Goal: Task Accomplishment & Management: Complete application form

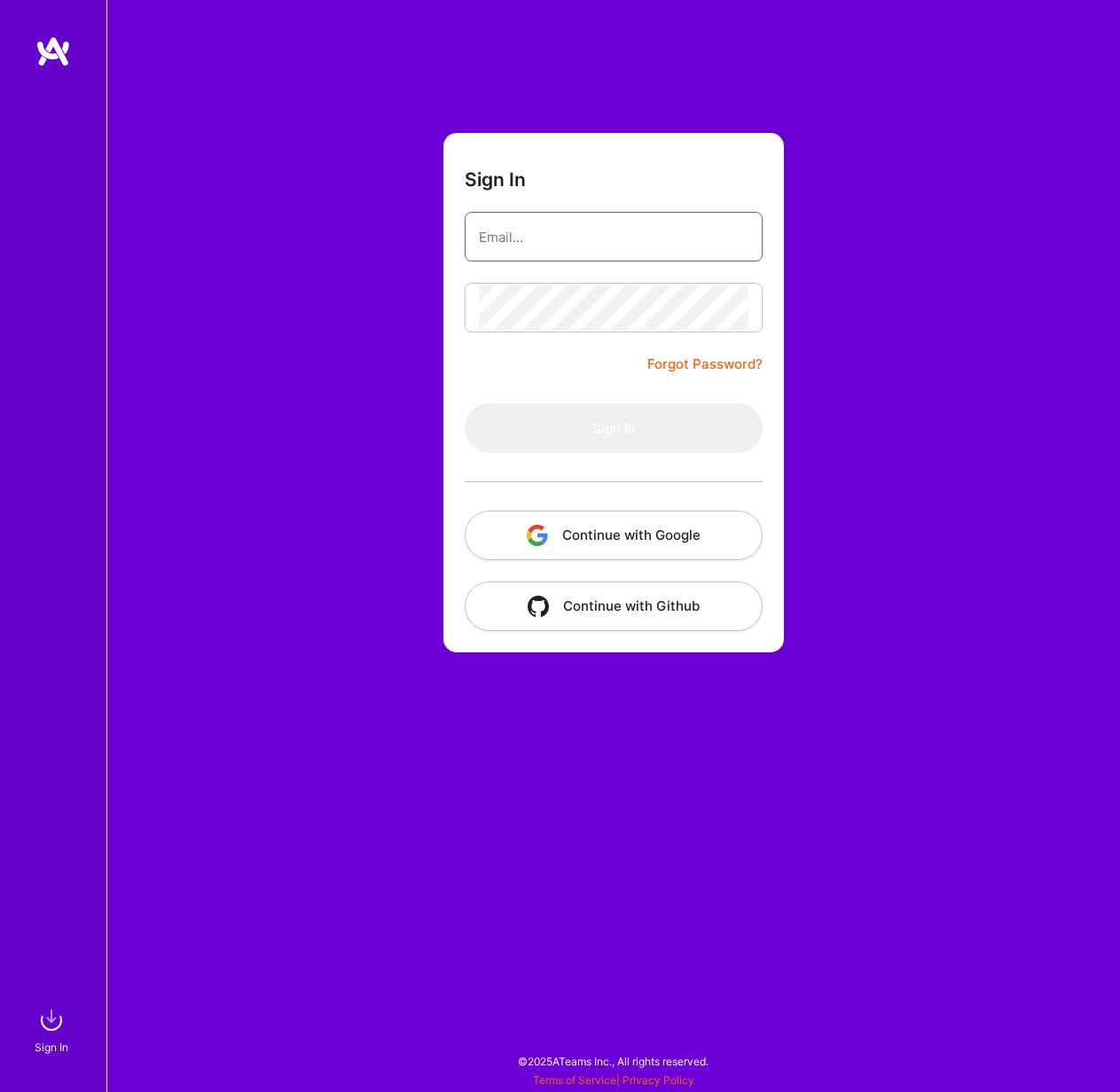
type input "[EMAIL_ADDRESS][DOMAIN_NAME]"
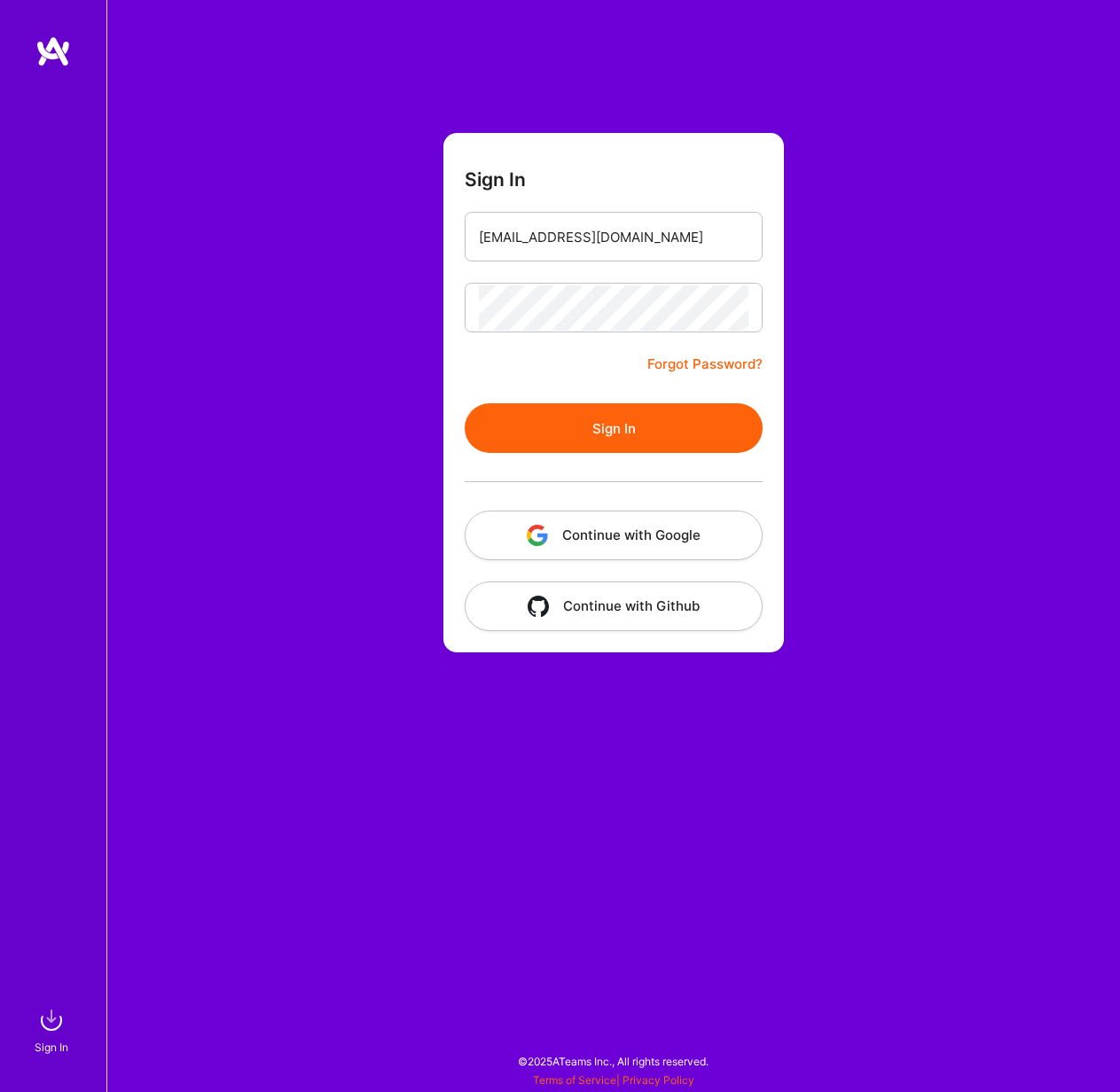
click at [639, 411] on button "Sign In" at bounding box center [613, 429] width 298 height 50
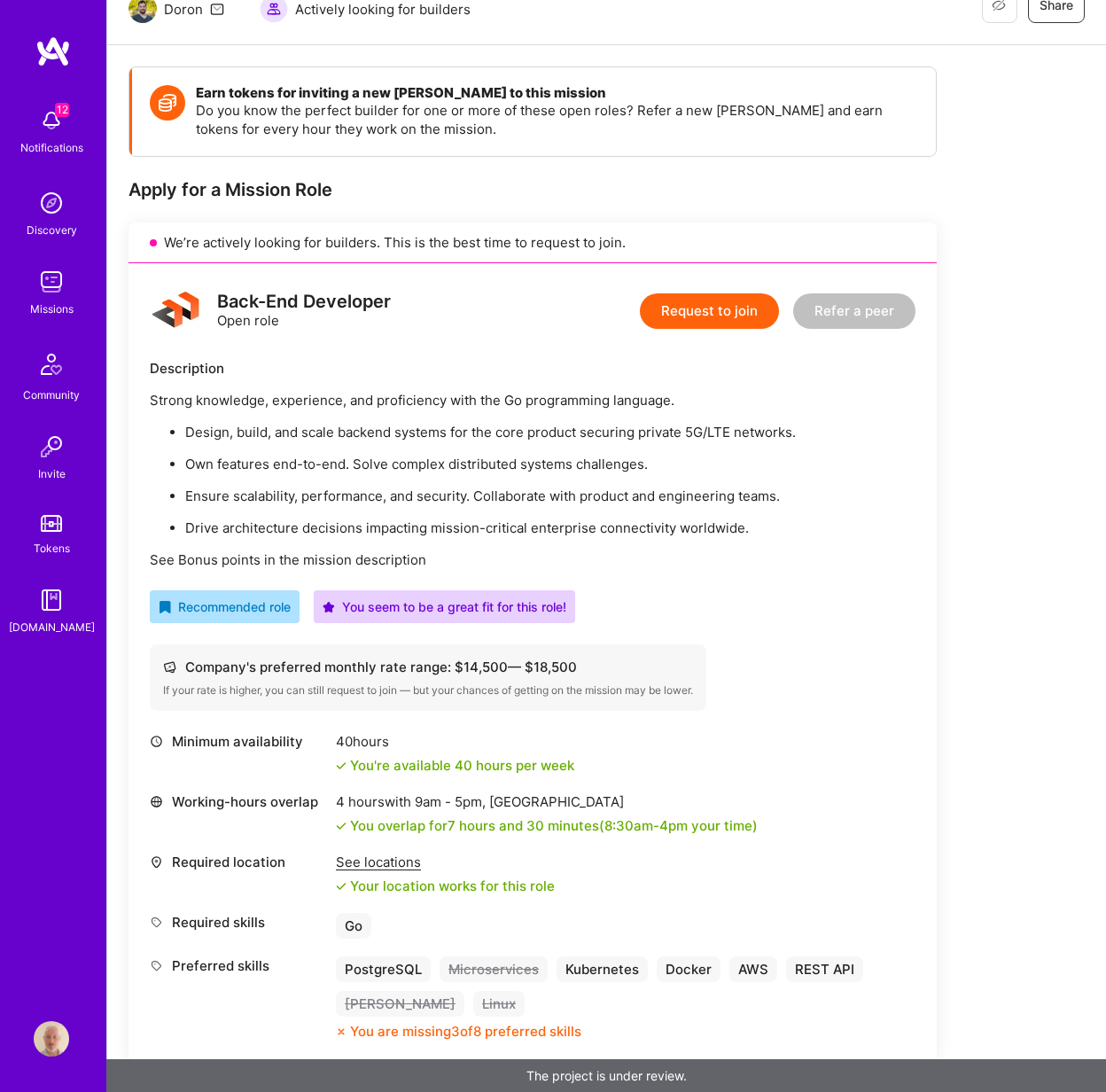
scroll to position [338, 0]
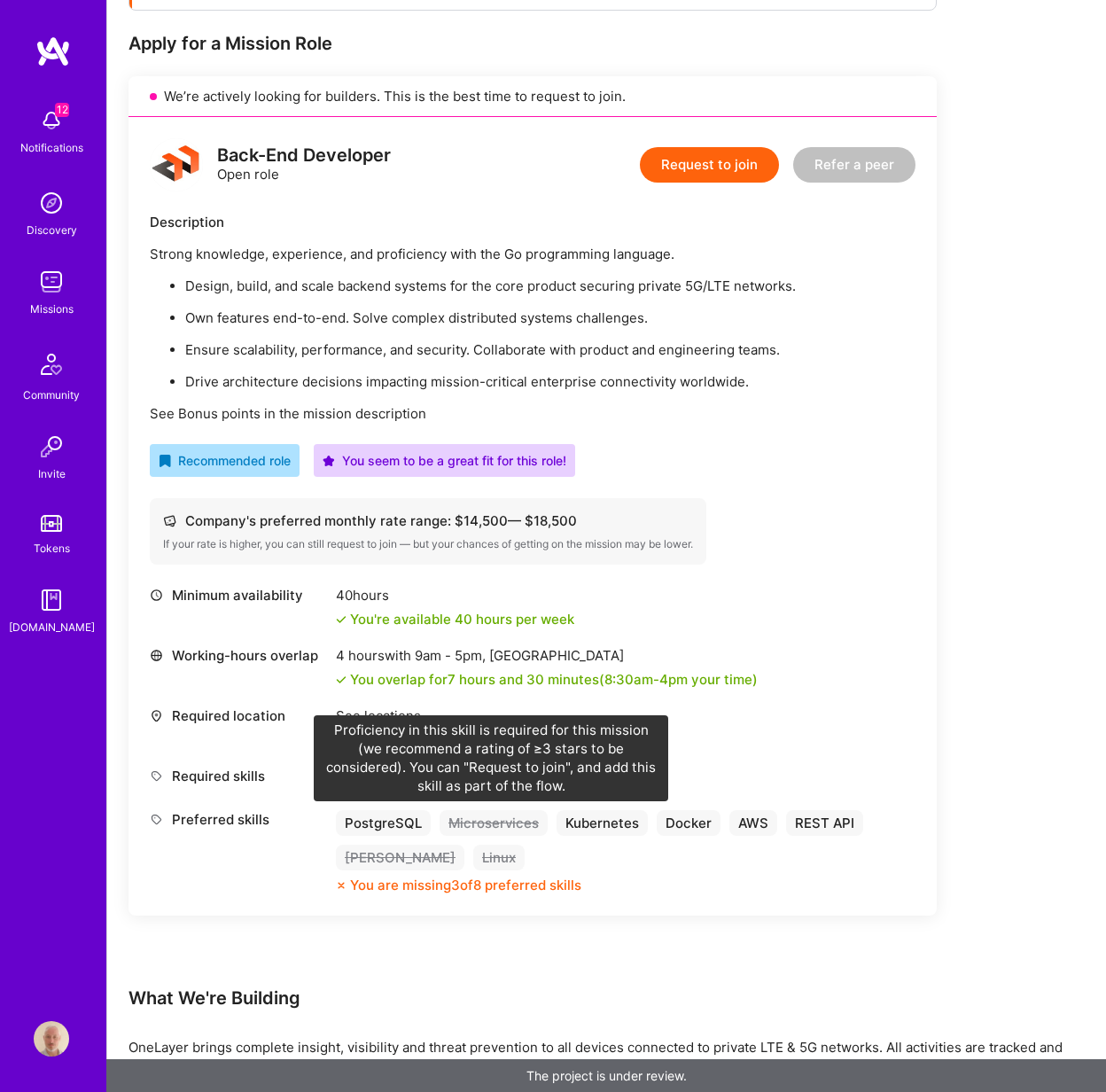
click at [527, 819] on div "Microservices" at bounding box center [493, 823] width 108 height 26
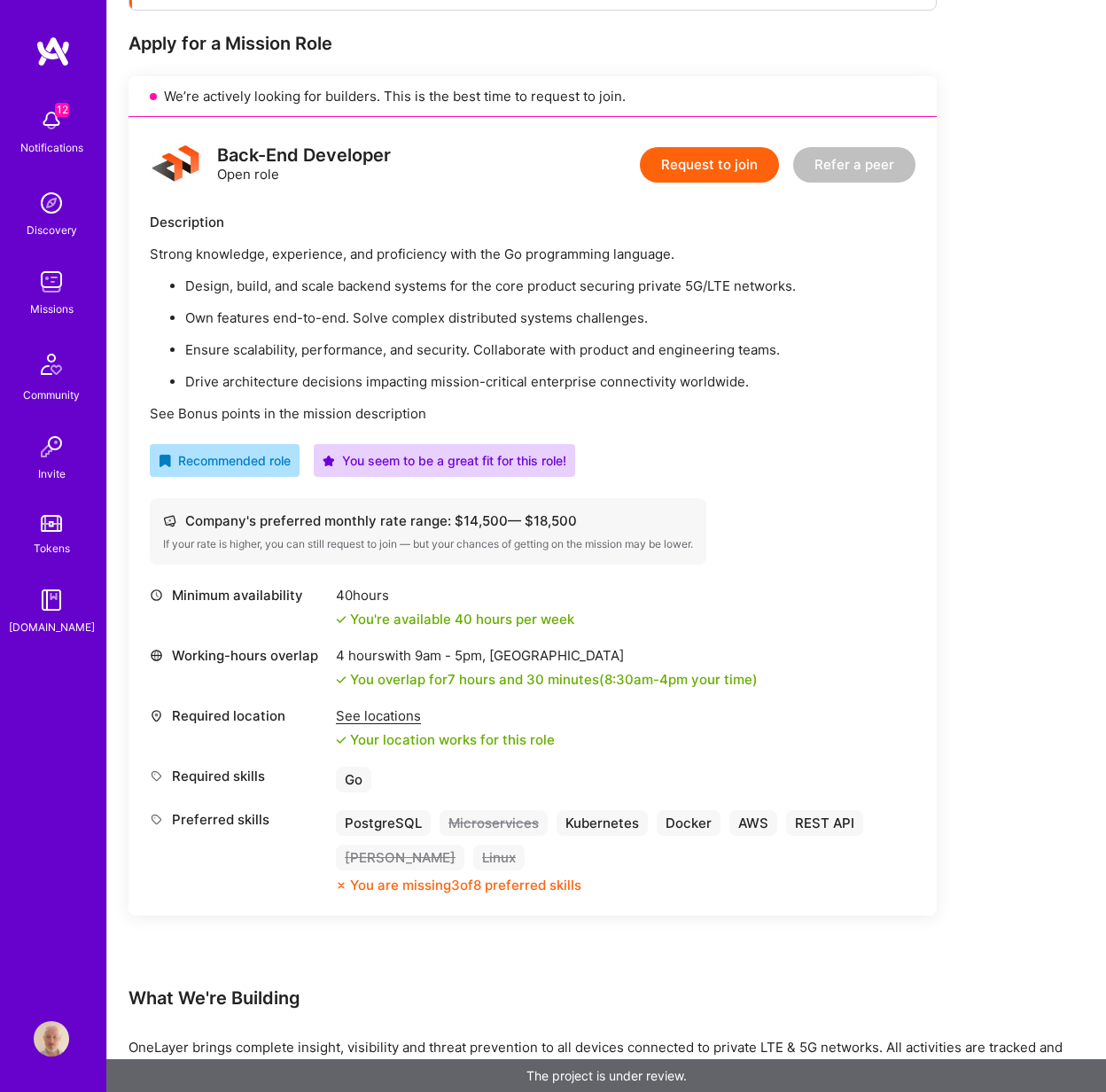
click at [528, 819] on div "Microservices" at bounding box center [493, 823] width 108 height 26
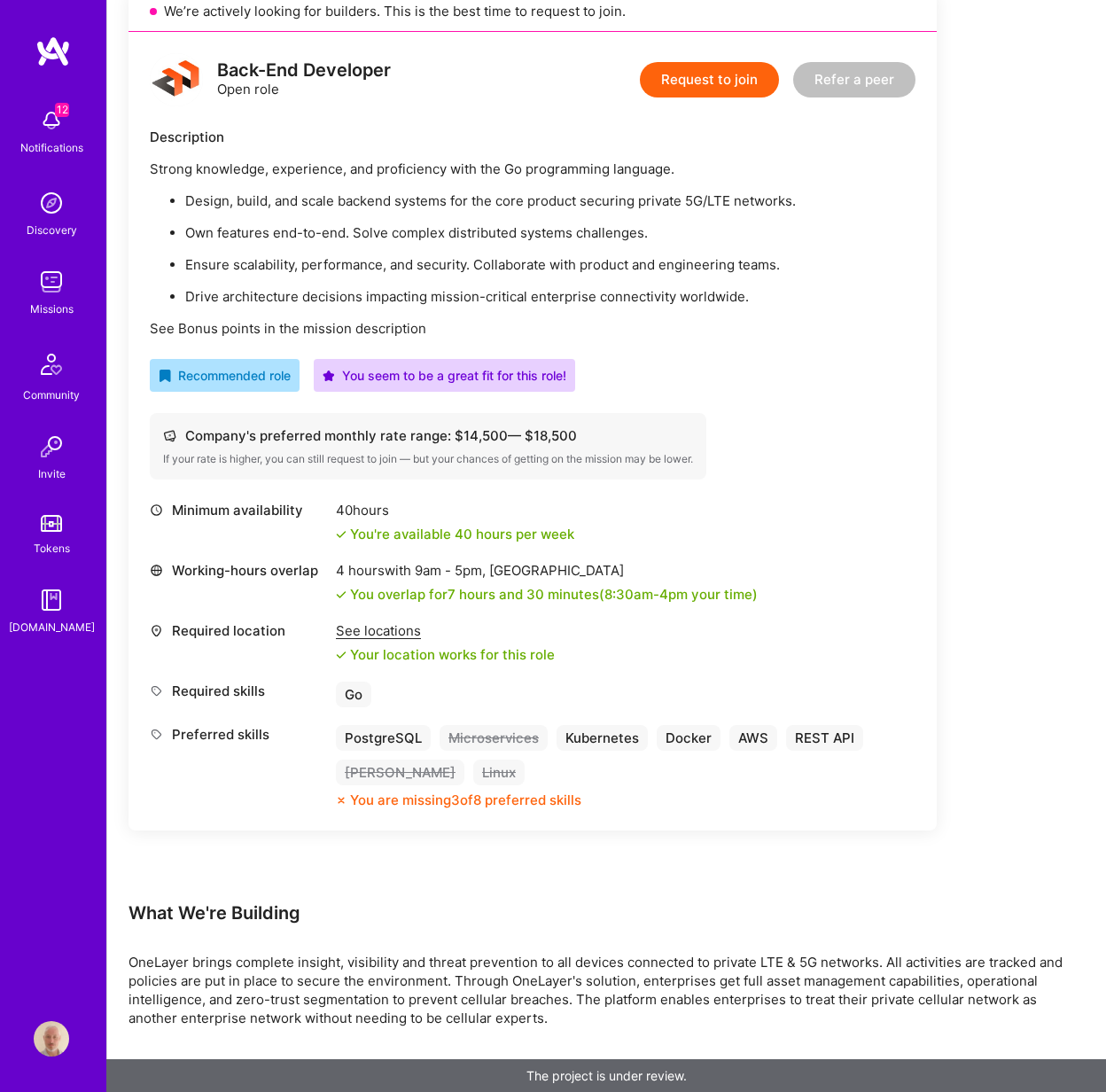
scroll to position [496, 0]
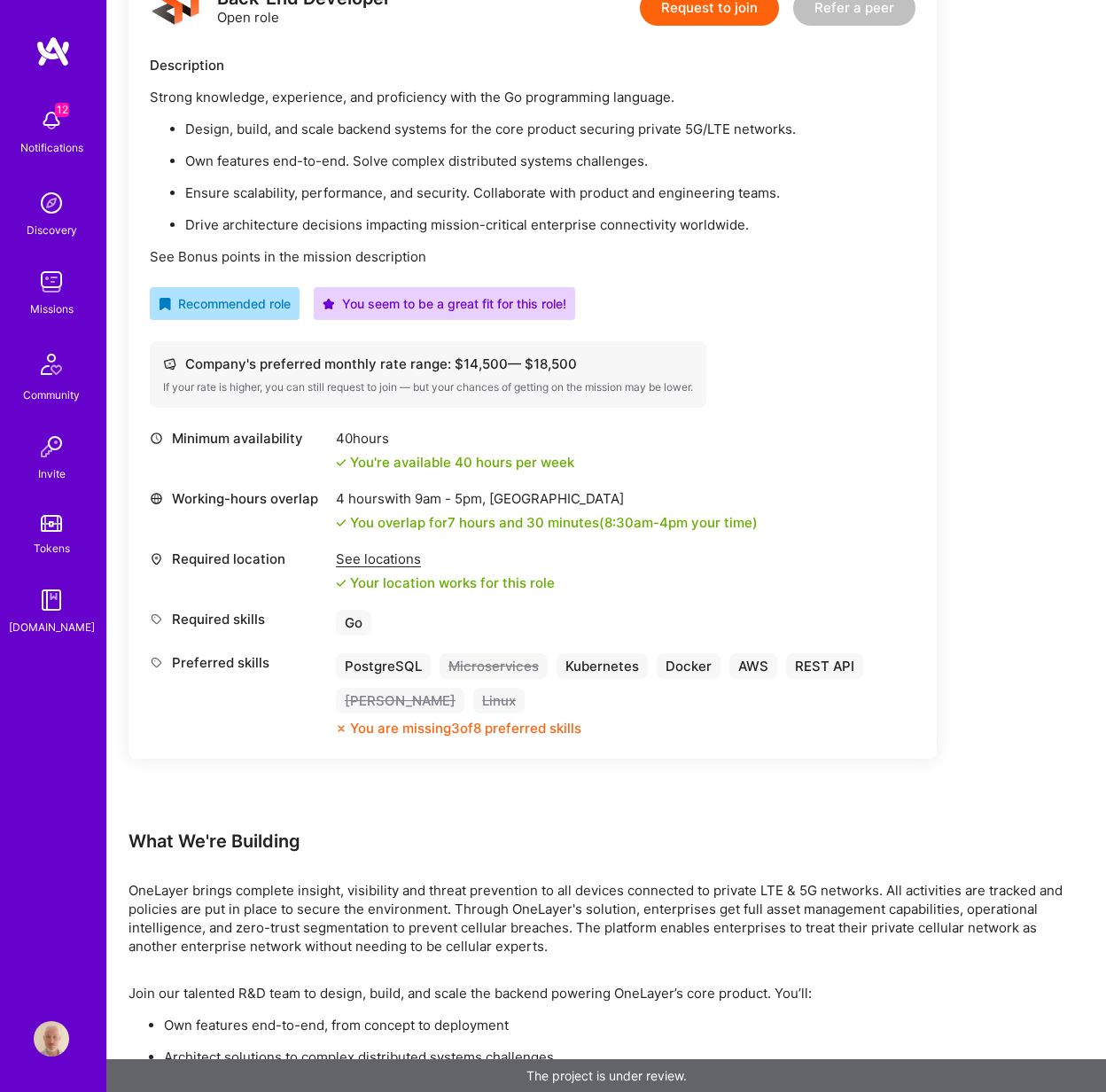
click at [524, 727] on div "You are missing 3 of 8 preferred skills" at bounding box center [465, 728] width 231 height 18
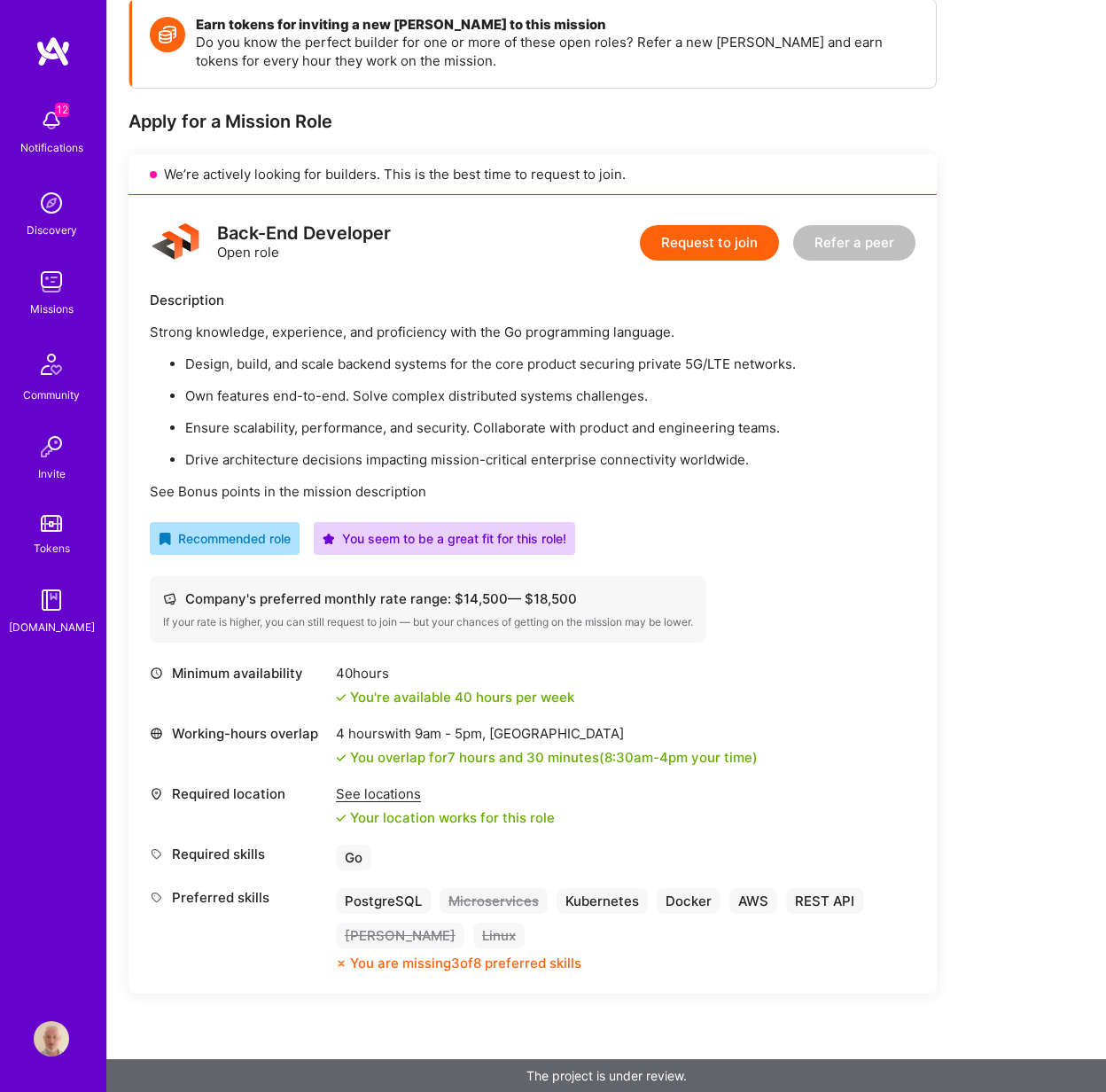
scroll to position [0, 0]
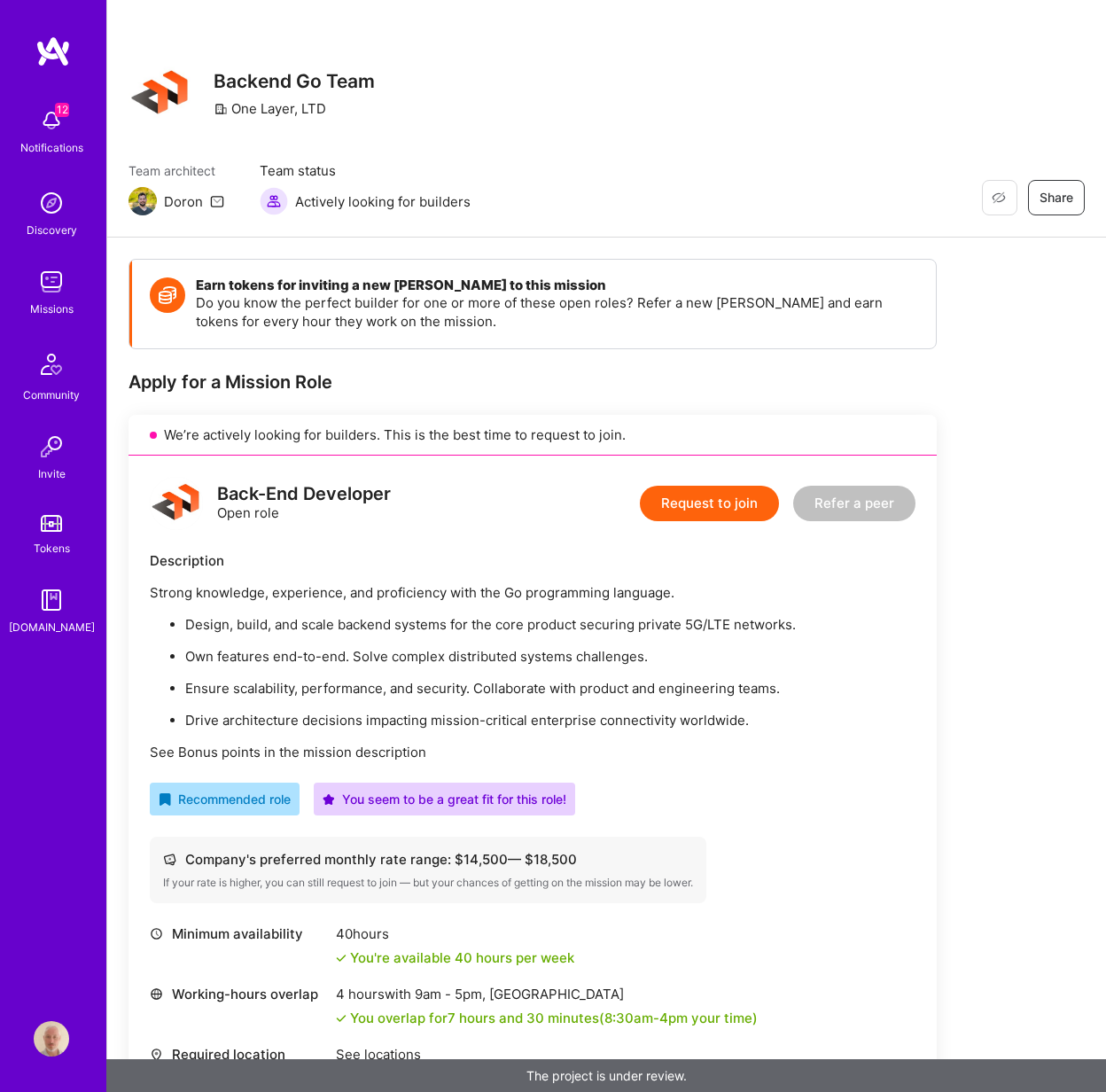
click at [724, 510] on button "Request to join" at bounding box center [709, 503] width 139 height 35
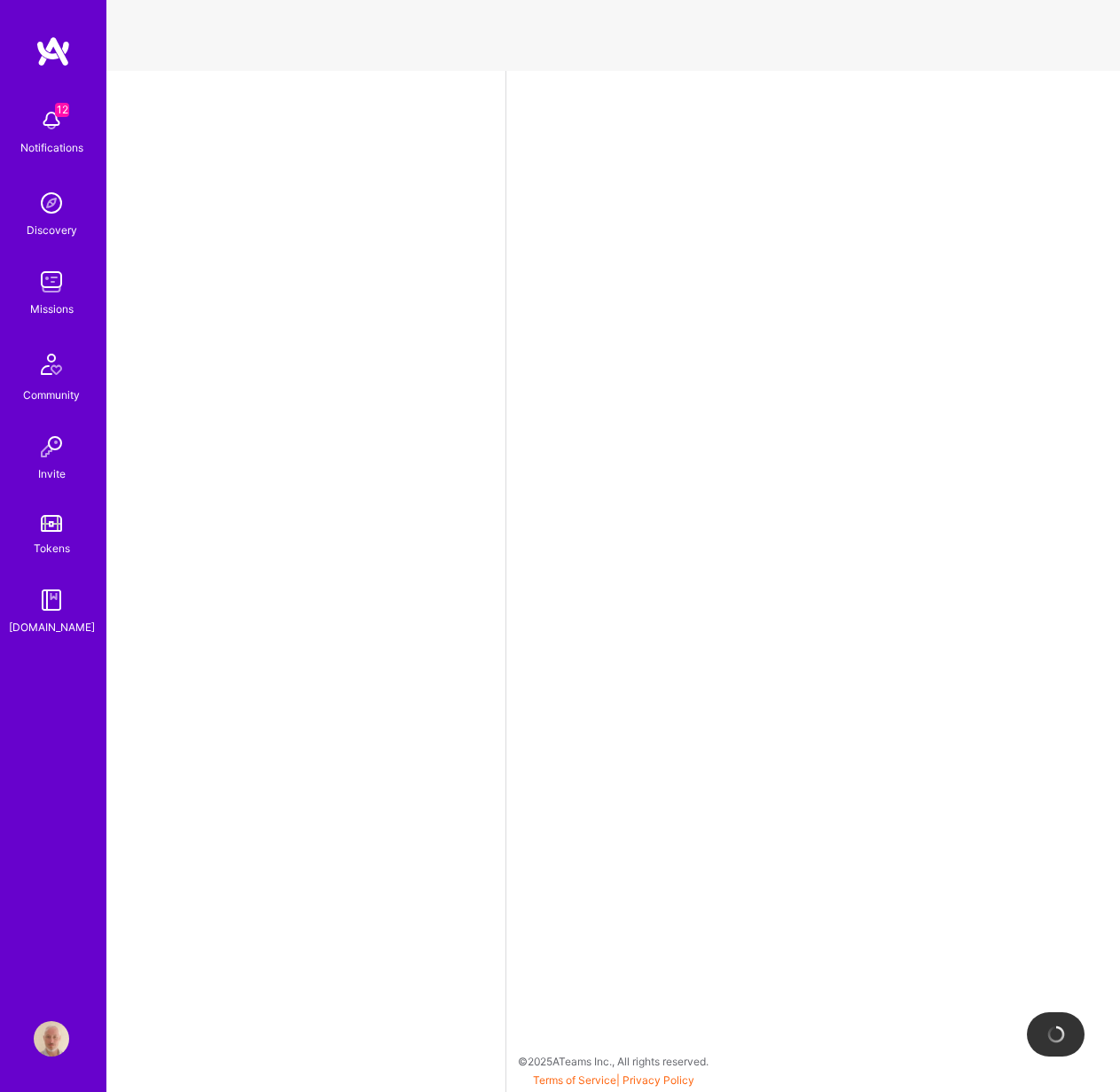
select select "US"
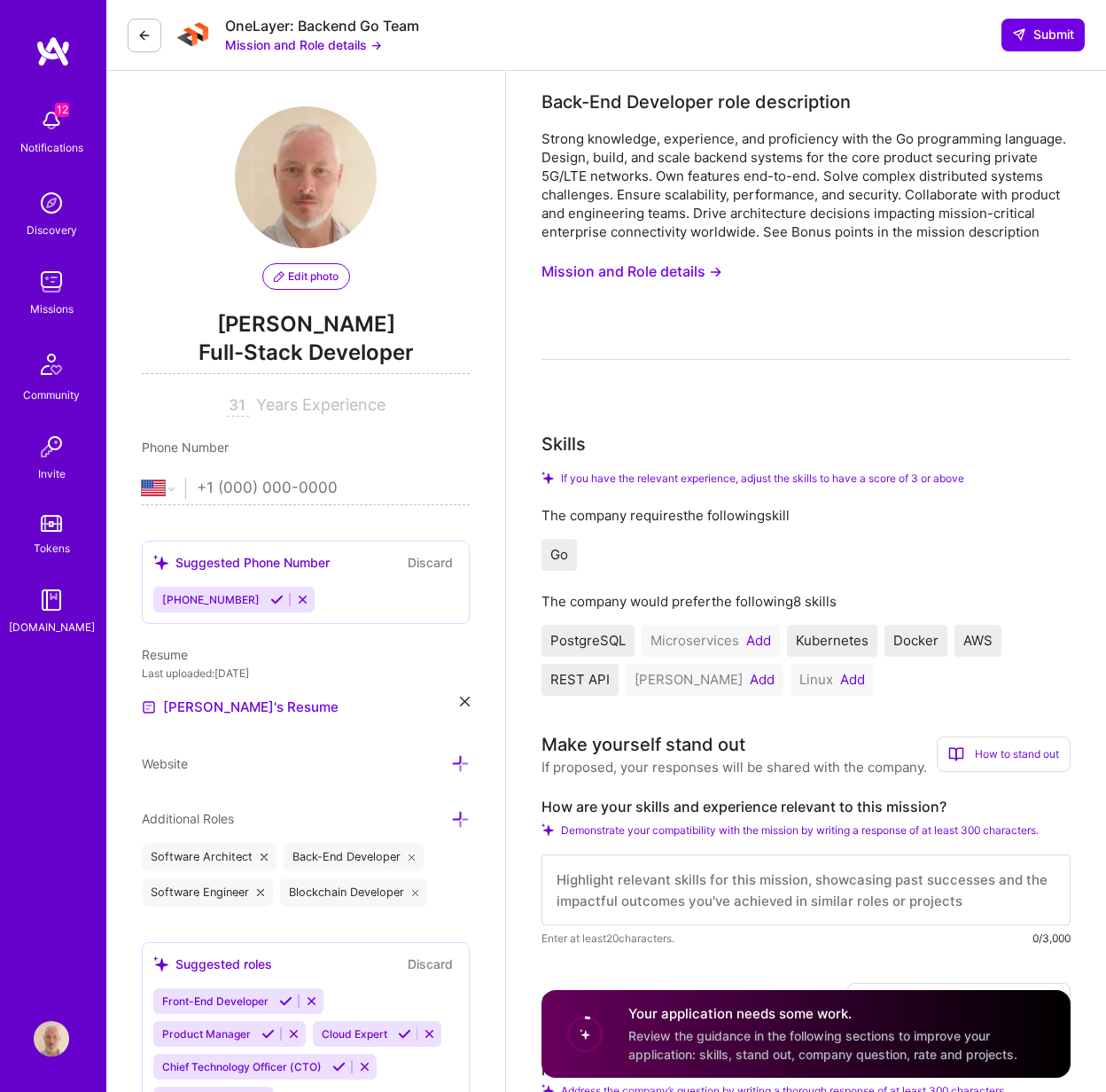
click at [750, 641] on button "Add" at bounding box center [759, 640] width 25 height 14
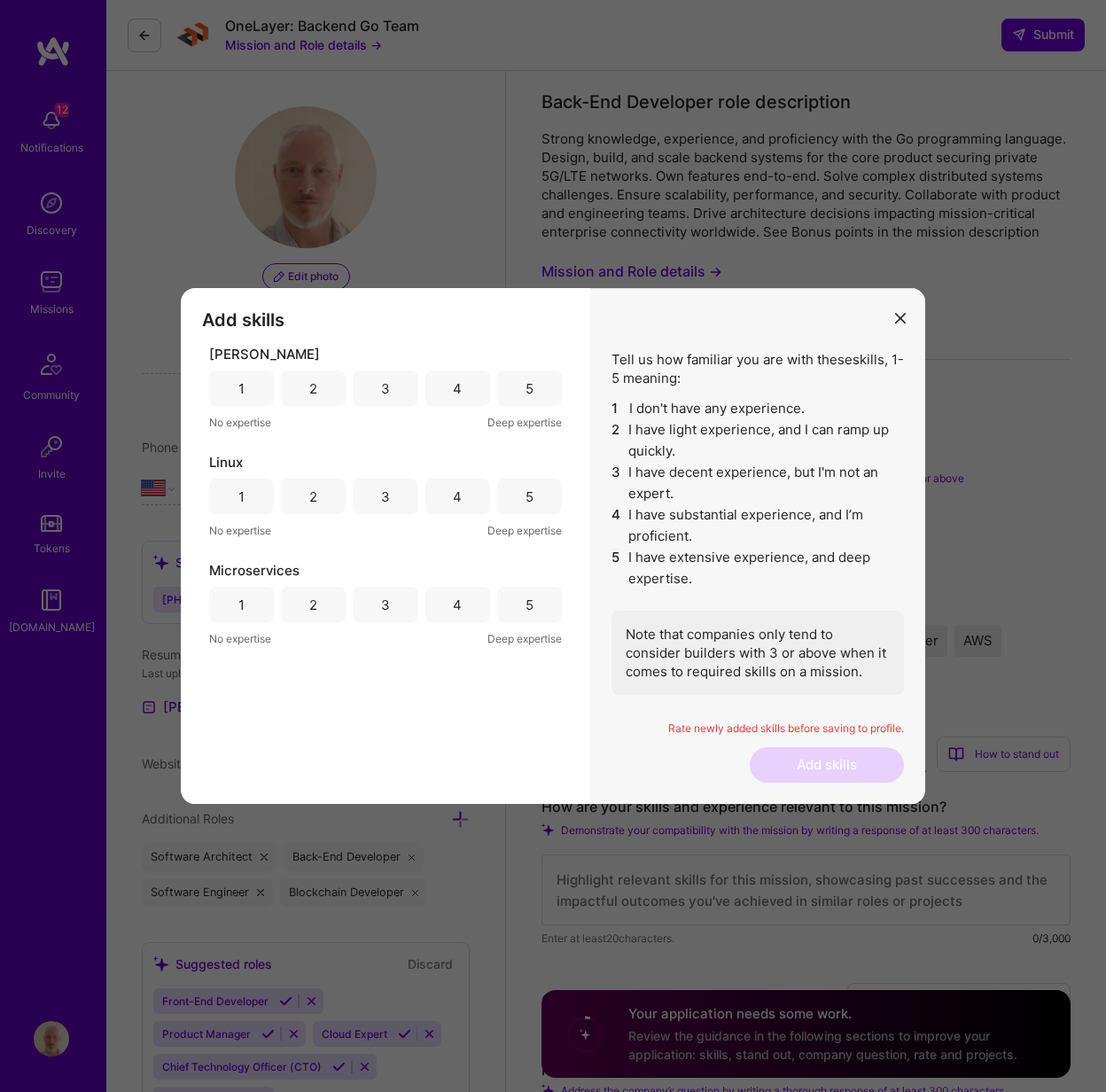
click at [519, 609] on div "5" at bounding box center [529, 605] width 65 height 35
click at [520, 497] on div "5" at bounding box center [529, 496] width 65 height 35
click at [456, 389] on div "4" at bounding box center [457, 389] width 9 height 18
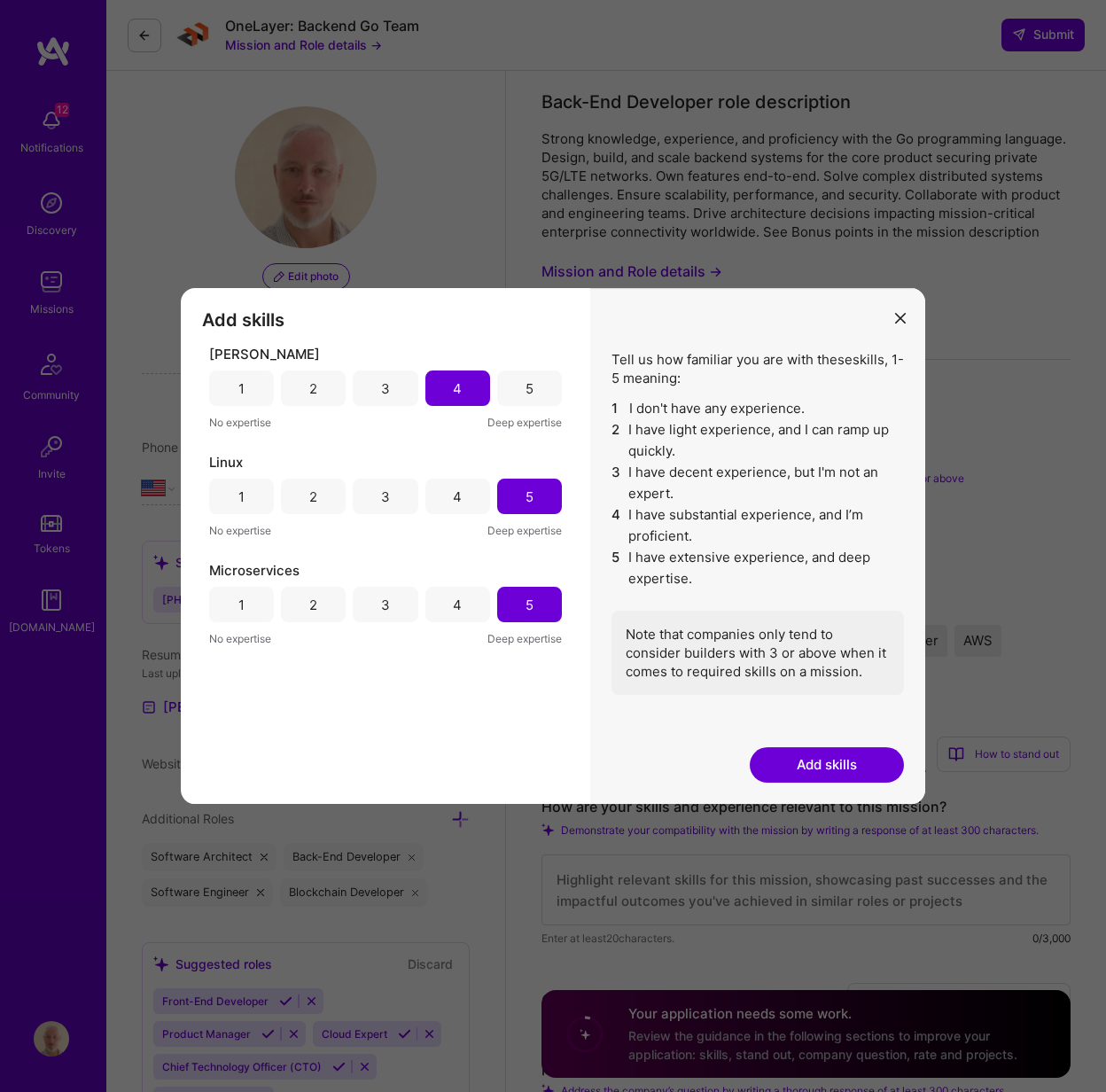
click at [790, 777] on button "Add skills" at bounding box center [827, 765] width 154 height 35
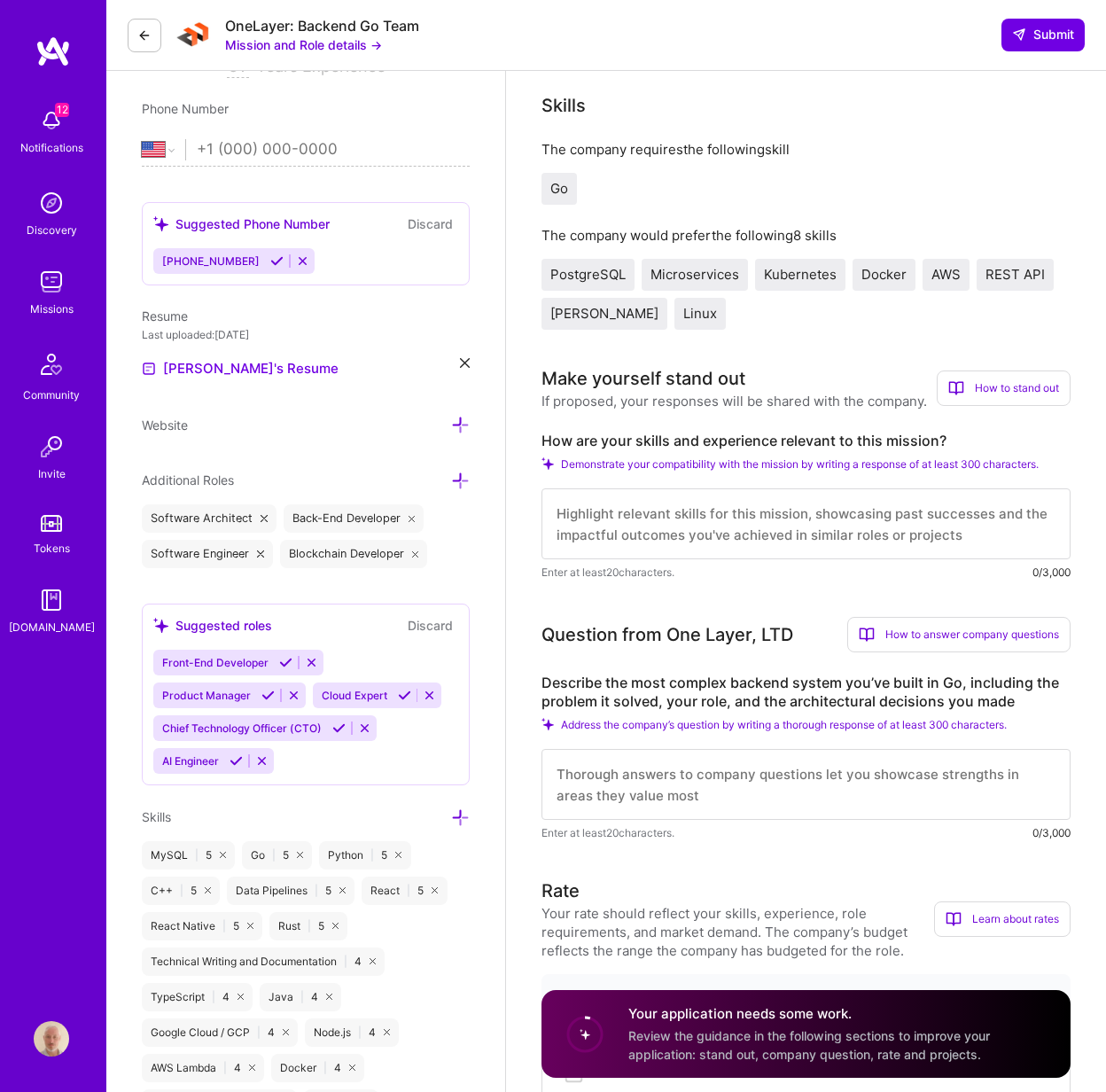
scroll to position [687, 0]
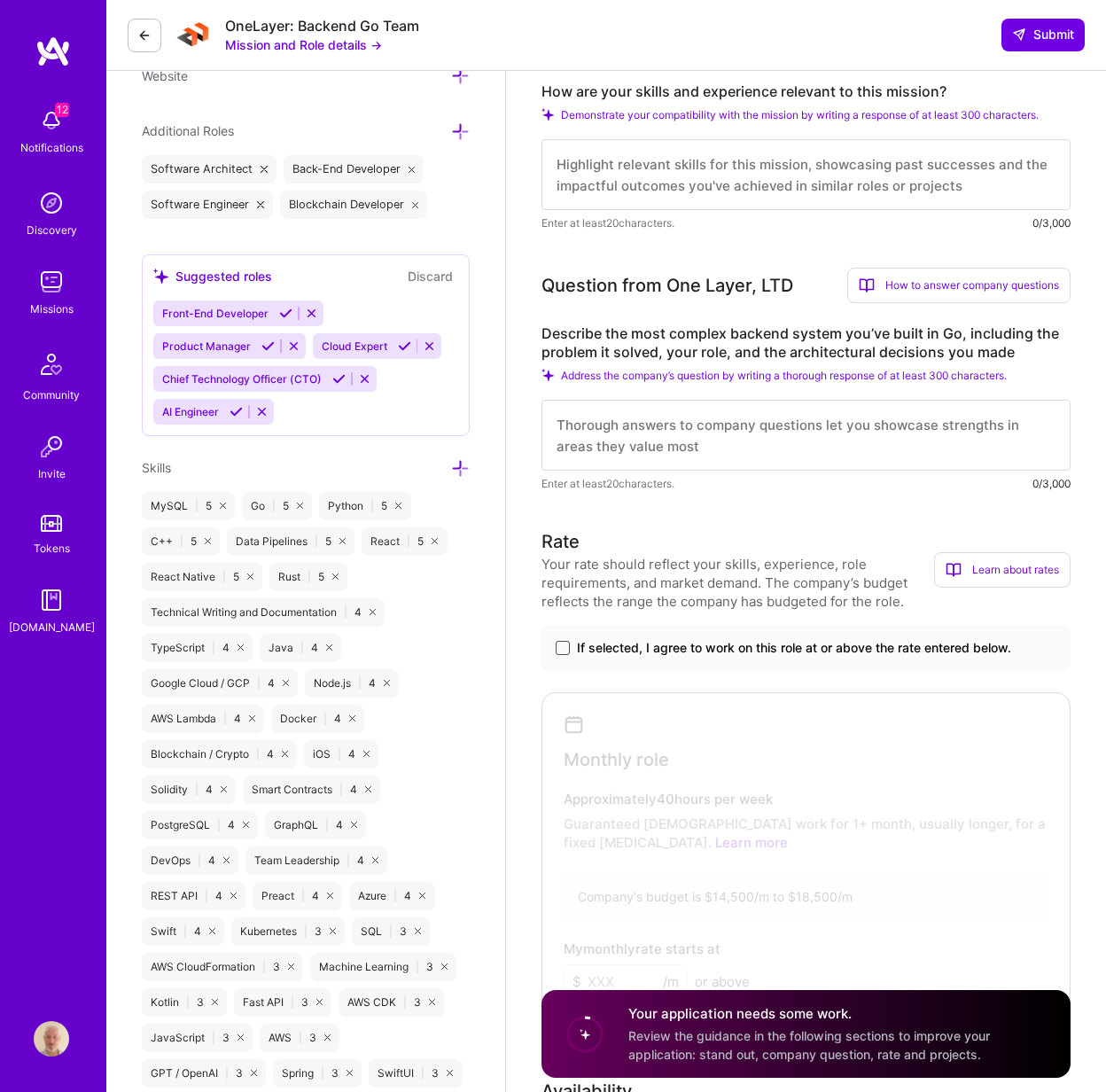
click at [557, 652] on span at bounding box center [562, 647] width 14 height 14
click at [0, 0] on input "If selected, I agree to work on this role at or above the rate entered below." at bounding box center [0, 0] width 0 height 0
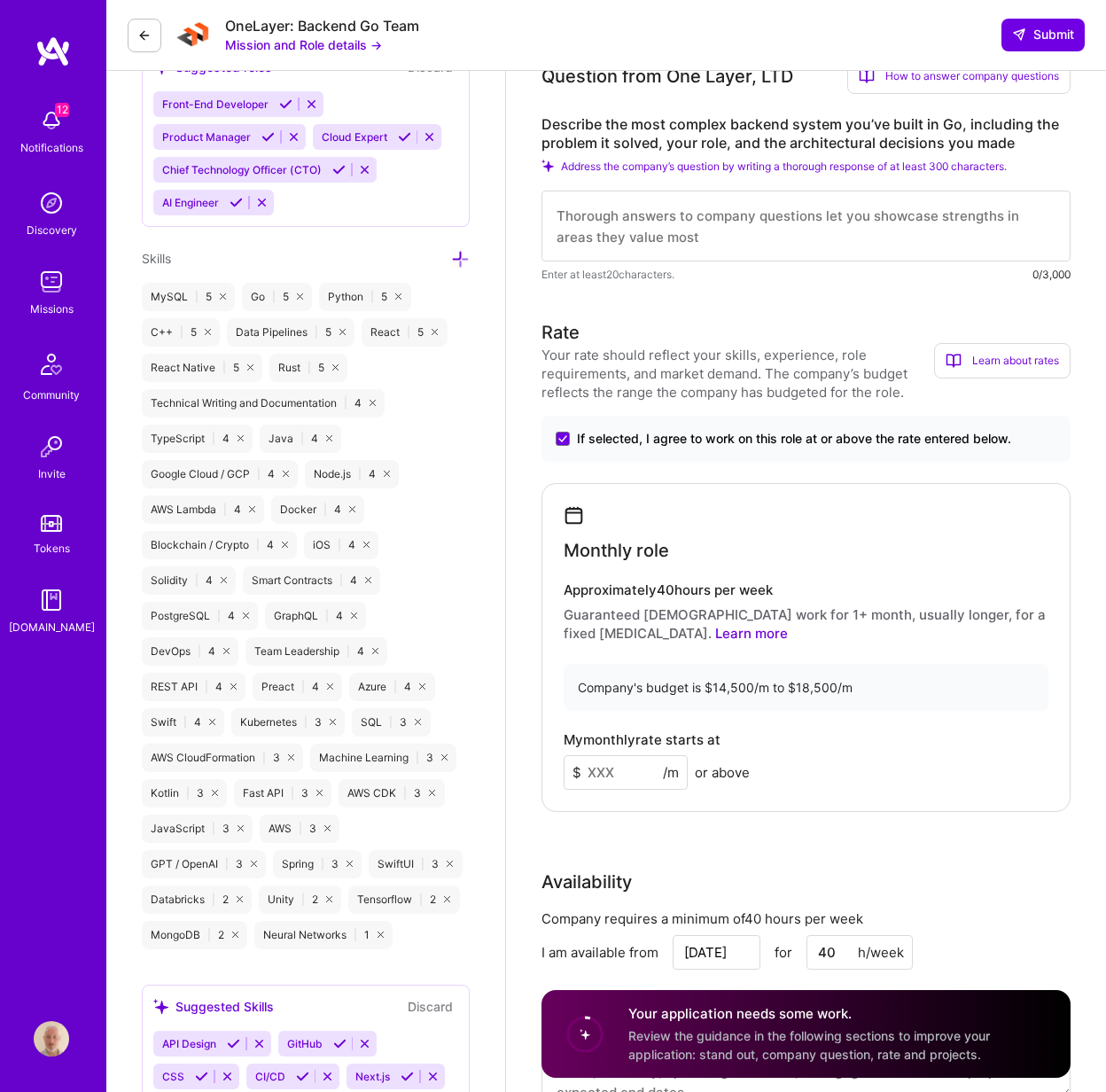
scroll to position [1053, 0]
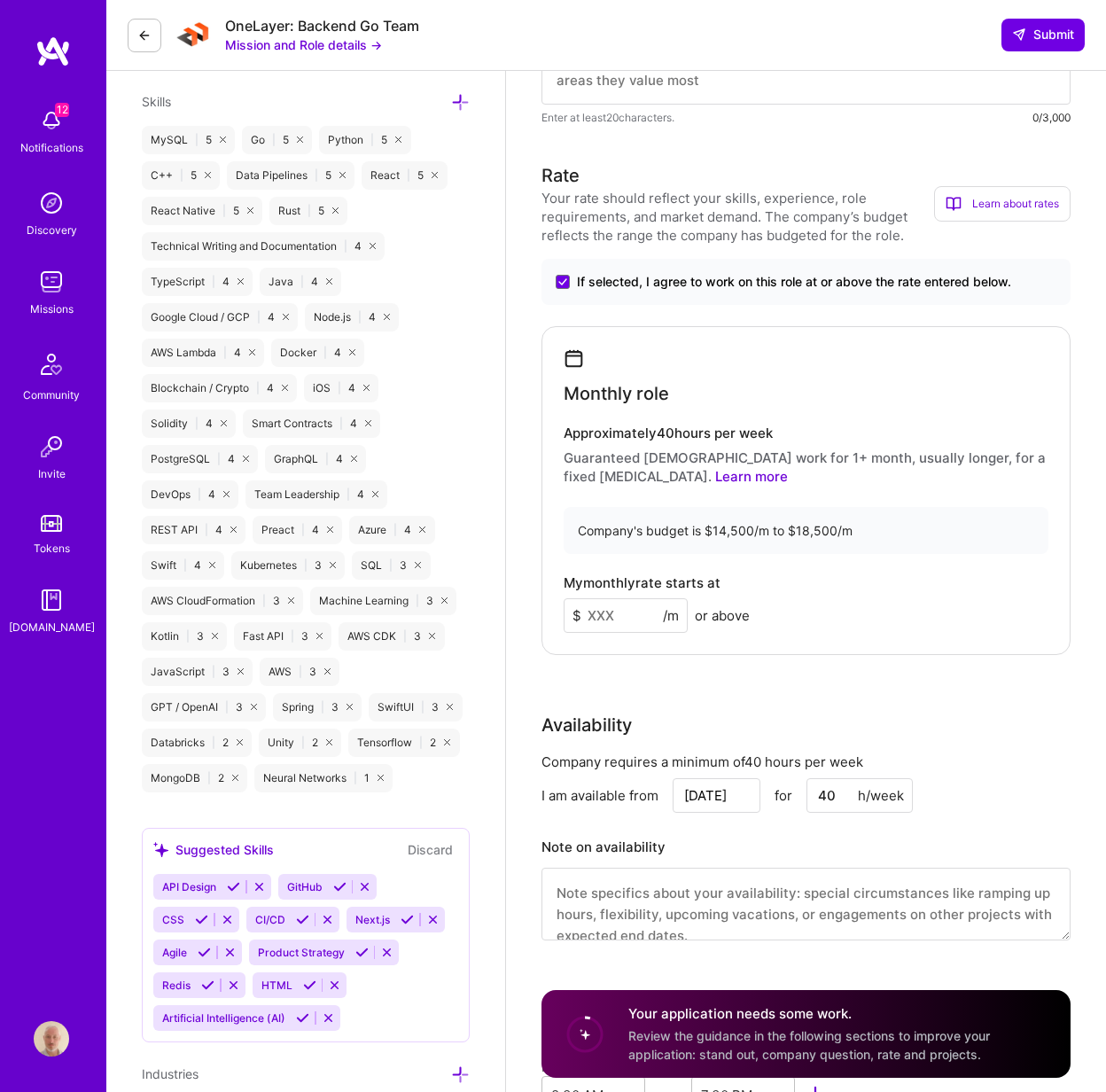
click at [643, 618] on input at bounding box center [626, 616] width 124 height 35
type input "16000"
click at [911, 631] on div "My monthly rate starts at $ 16000 /m or above" at bounding box center [806, 604] width 485 height 58
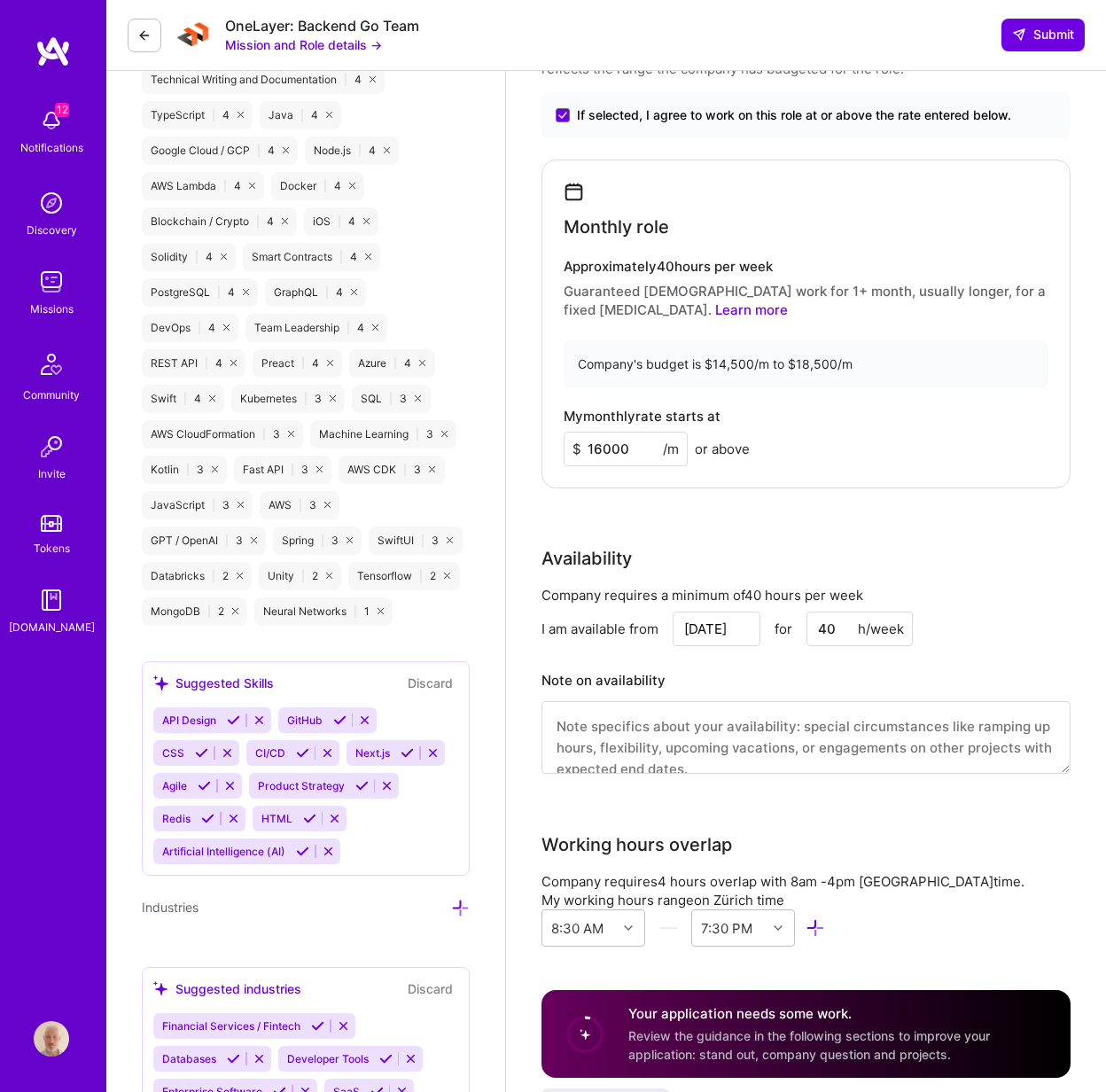
scroll to position [1396, 0]
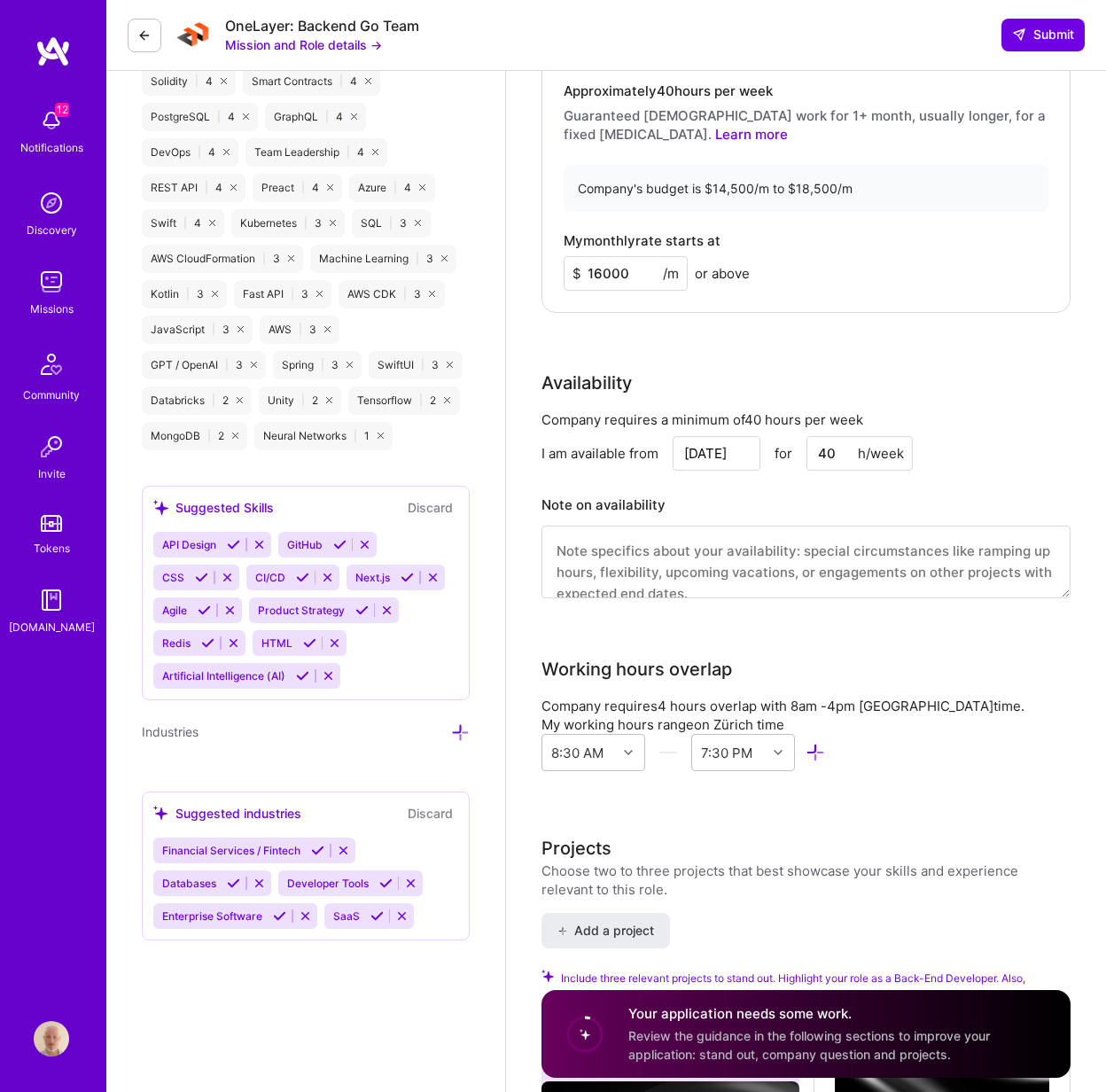
click at [844, 569] on textarea at bounding box center [806, 561] width 529 height 73
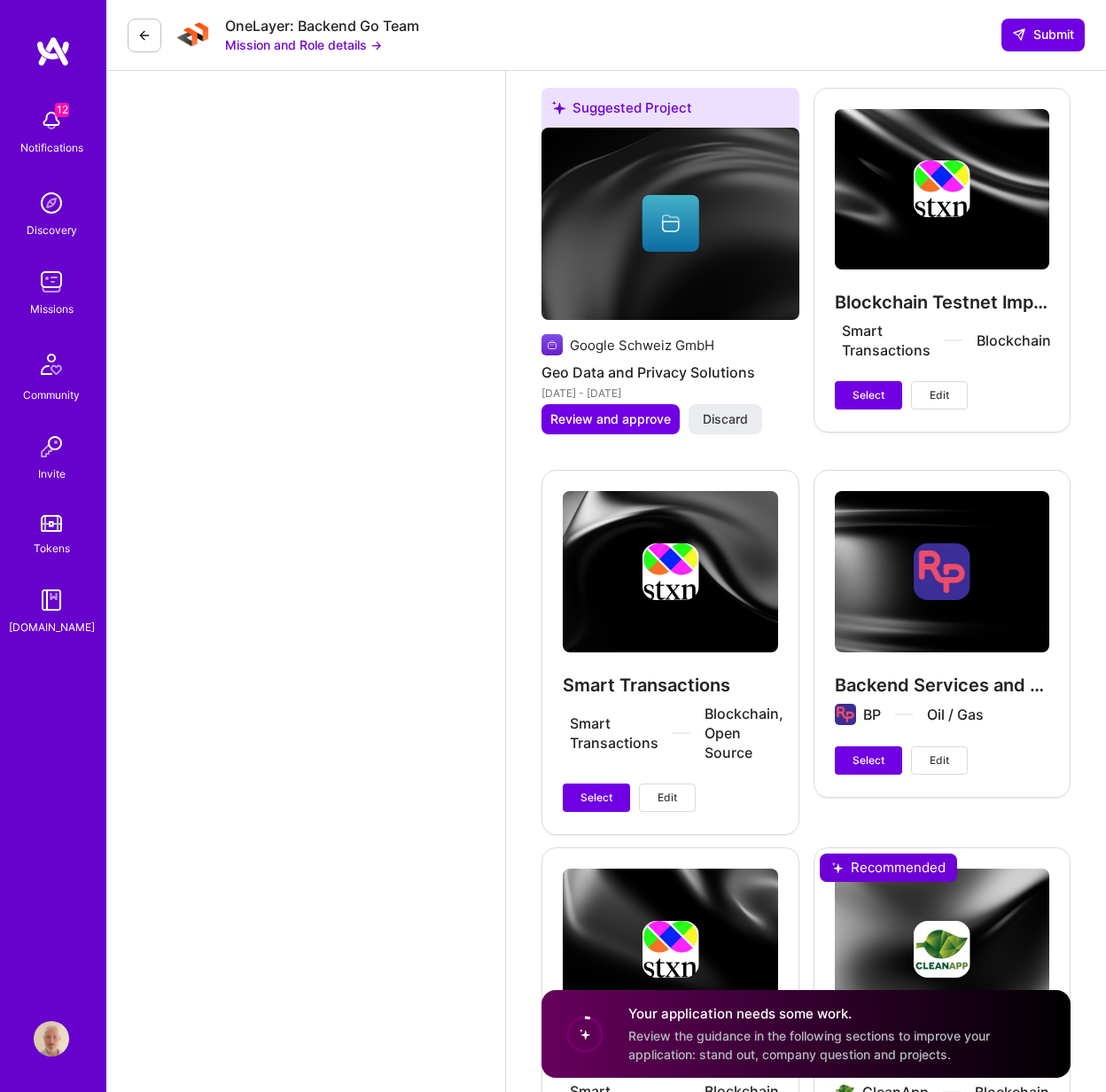
scroll to position [2359, 0]
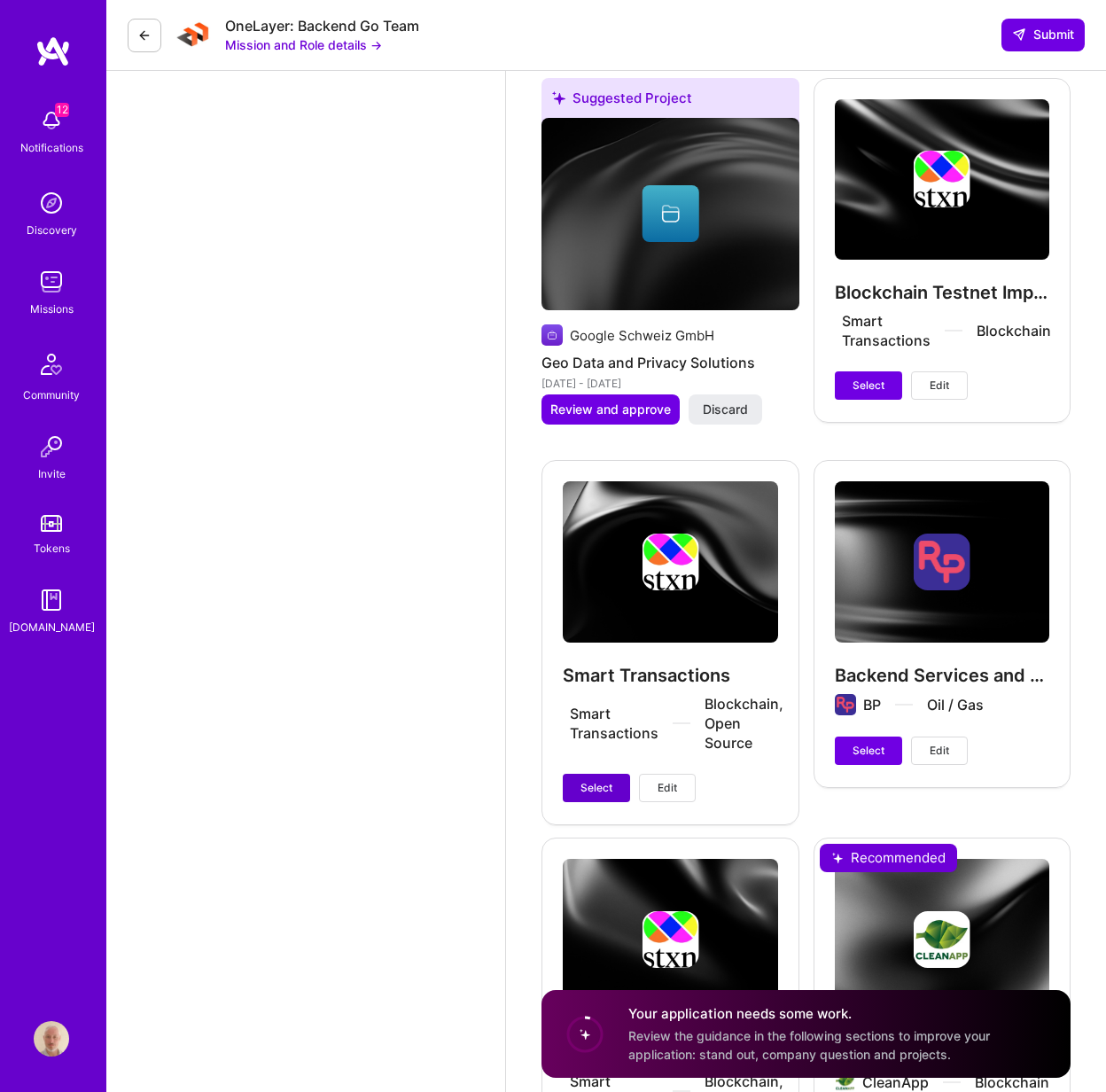
click at [618, 788] on button "Select" at bounding box center [596, 787] width 67 height 29
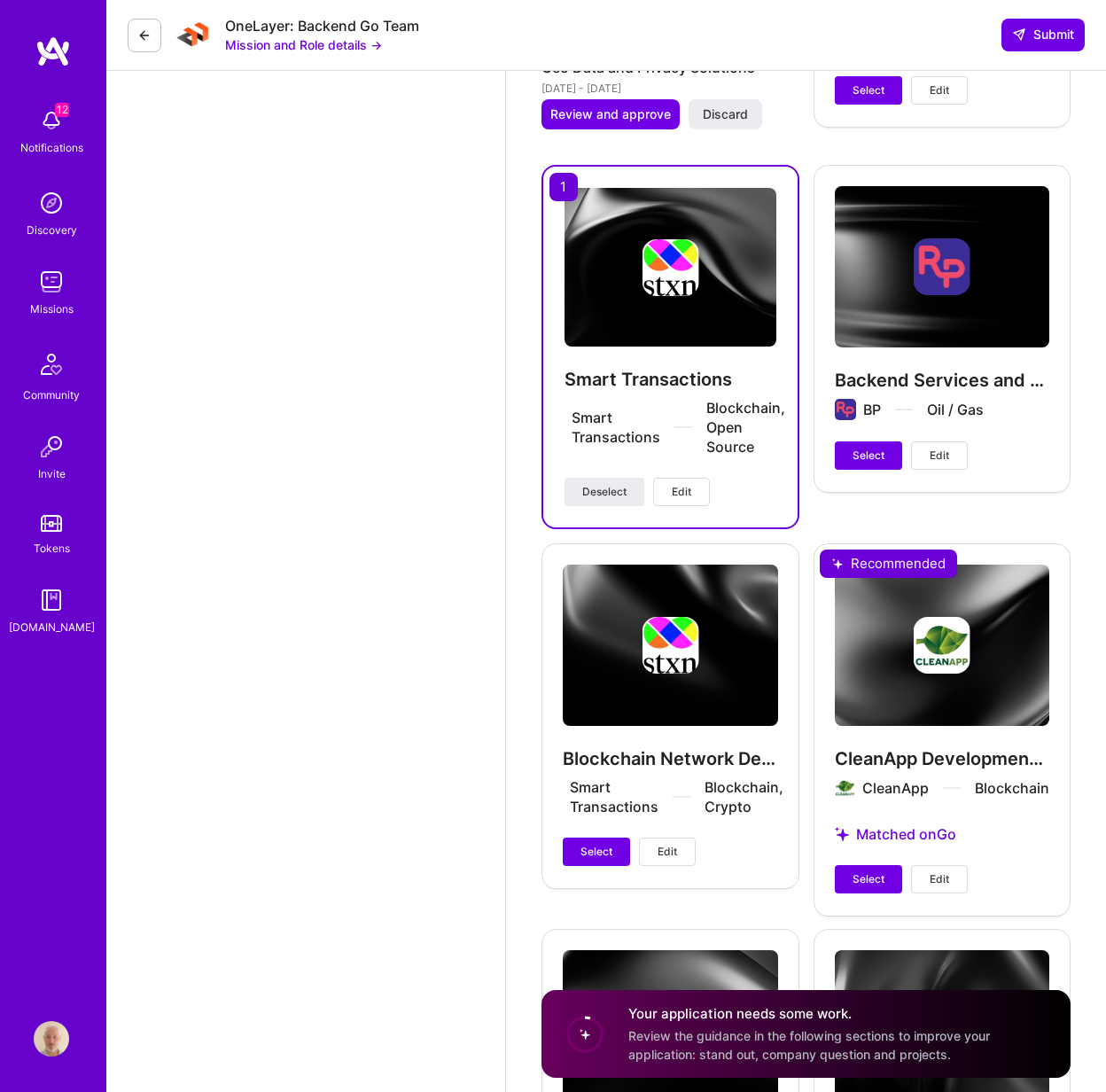
scroll to position [2657, 0]
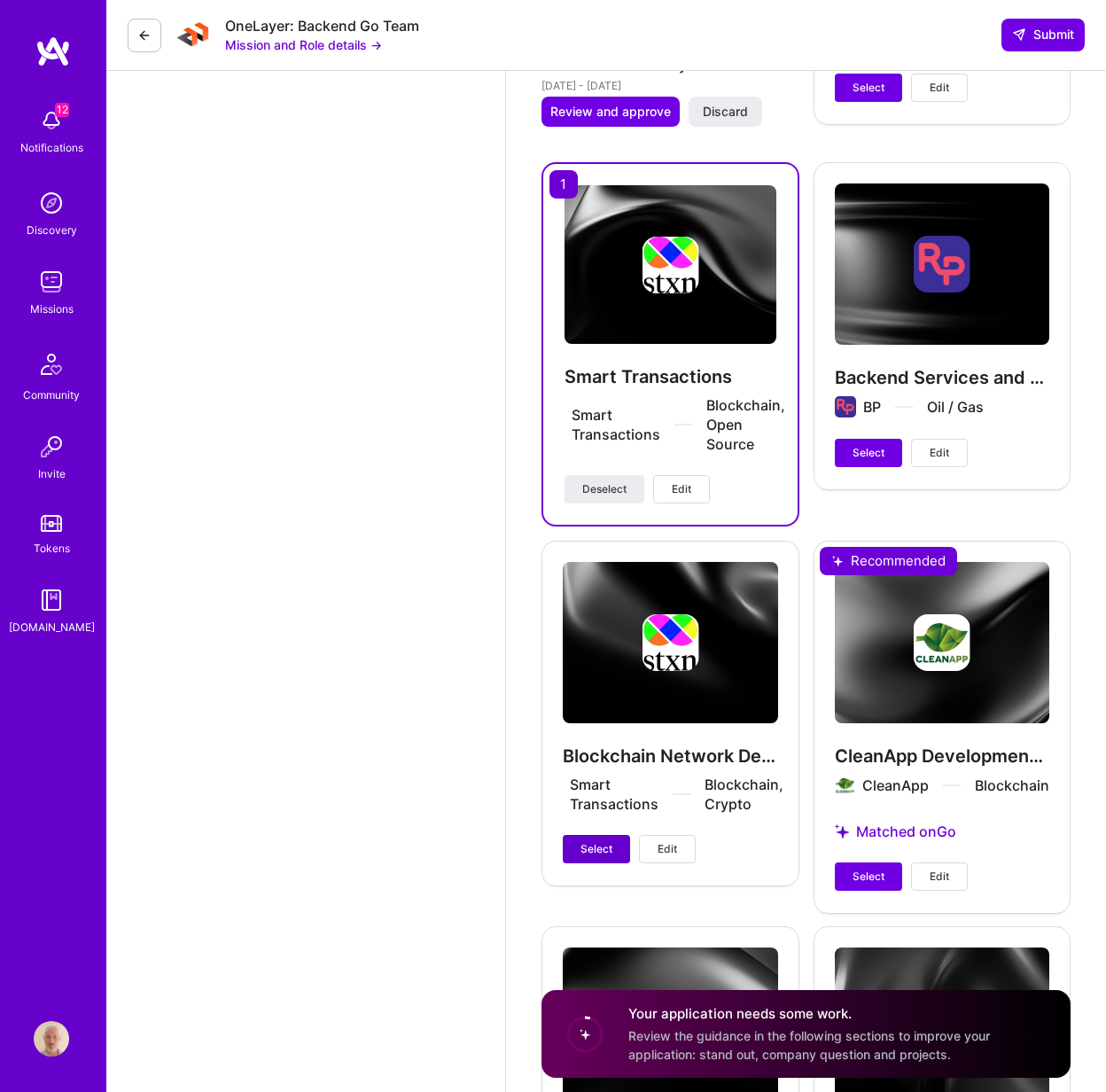
click at [600, 843] on span "Select" at bounding box center [596, 849] width 32 height 16
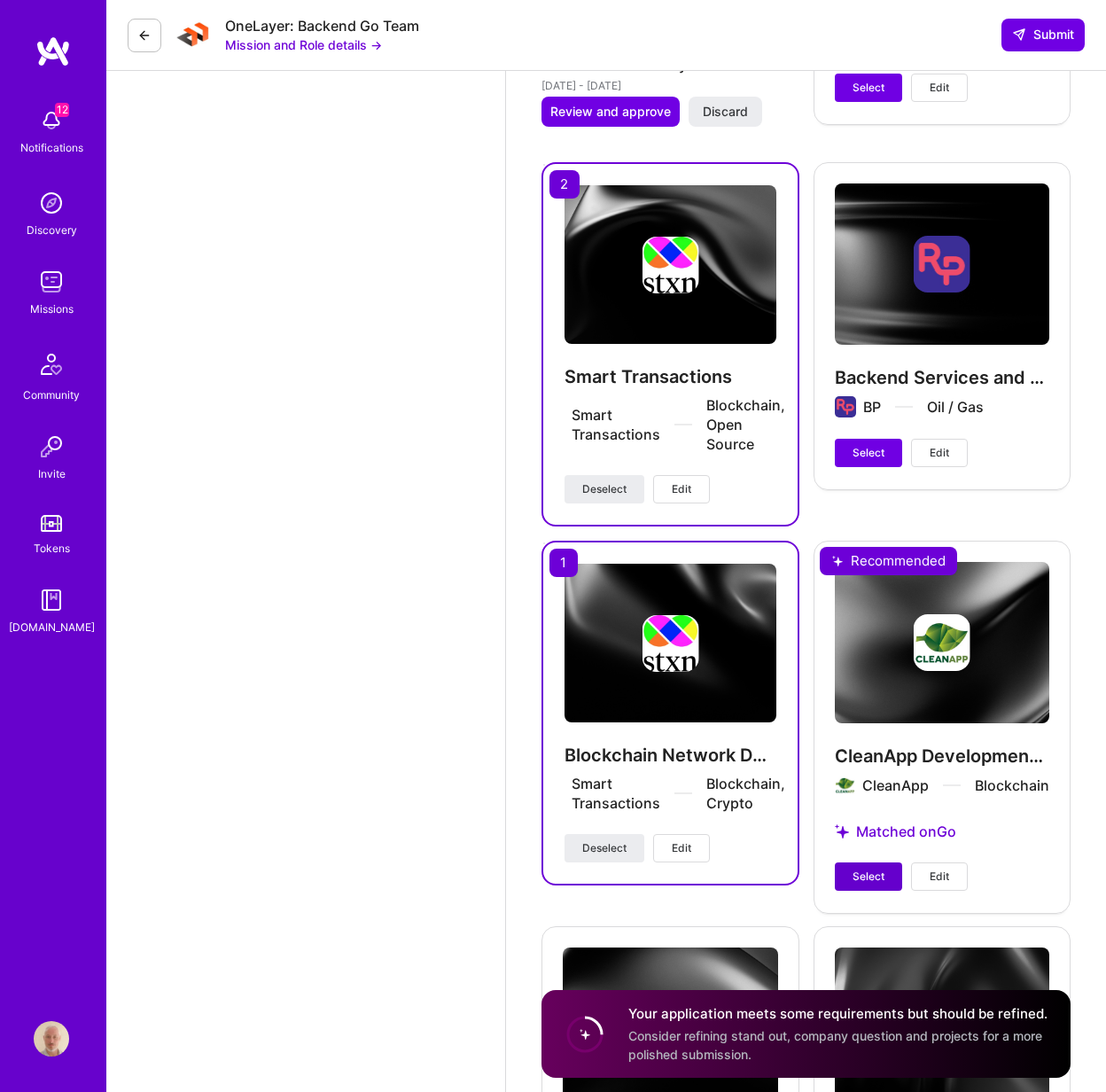
click at [873, 875] on span "Select" at bounding box center [868, 875] width 32 height 16
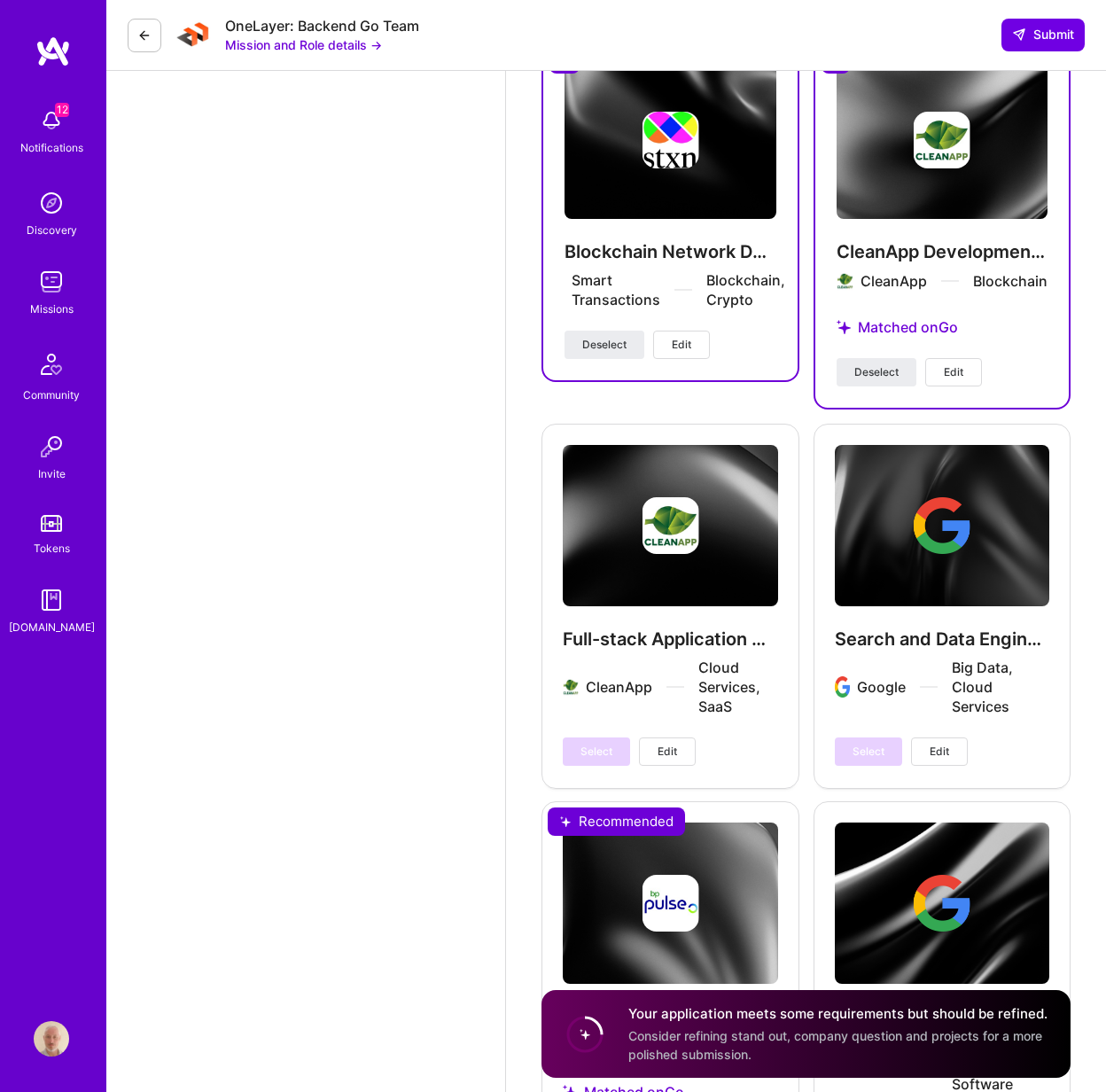
scroll to position [3153, 0]
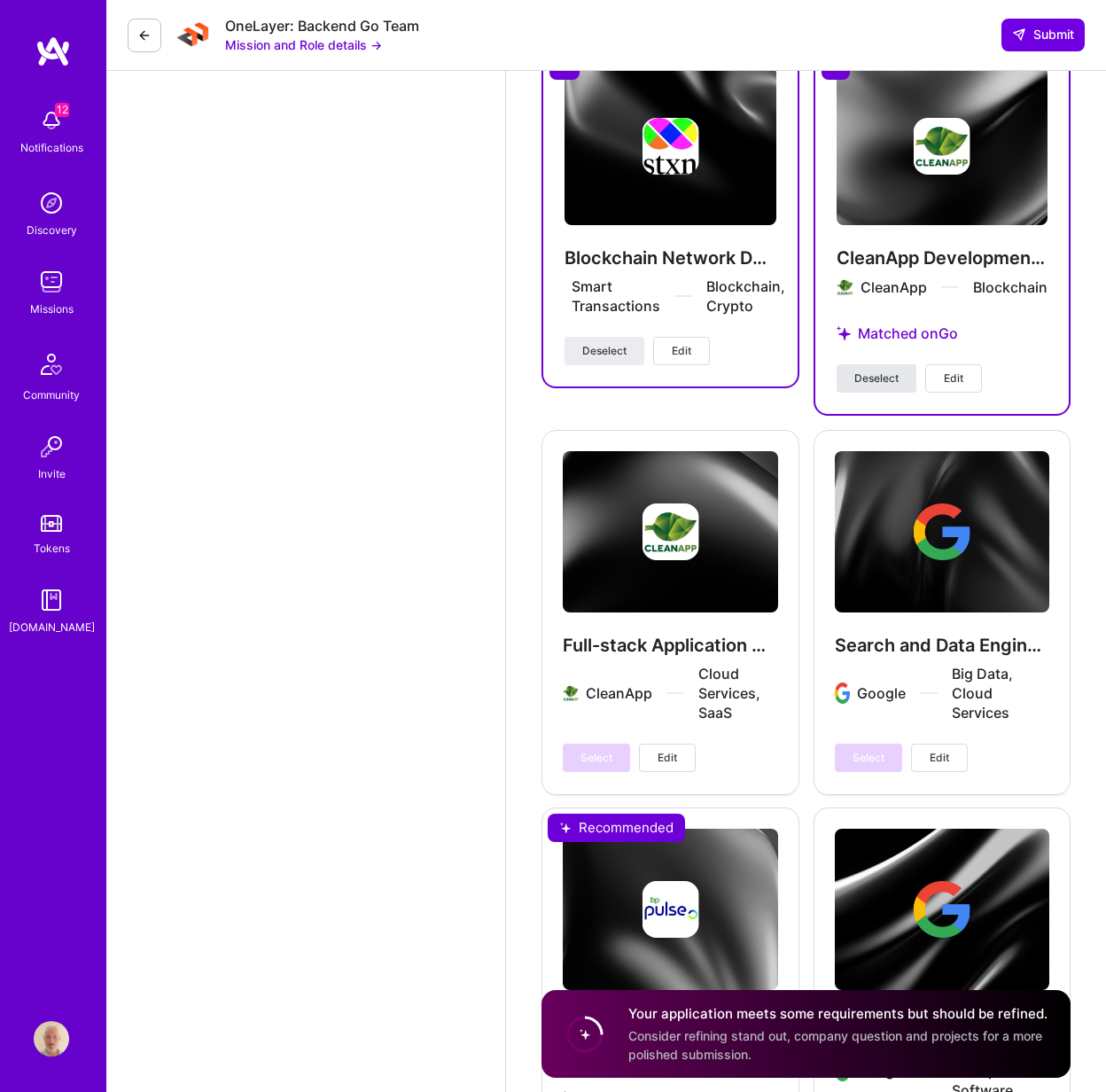
click at [884, 381] on span "Deselect" at bounding box center [877, 378] width 44 height 16
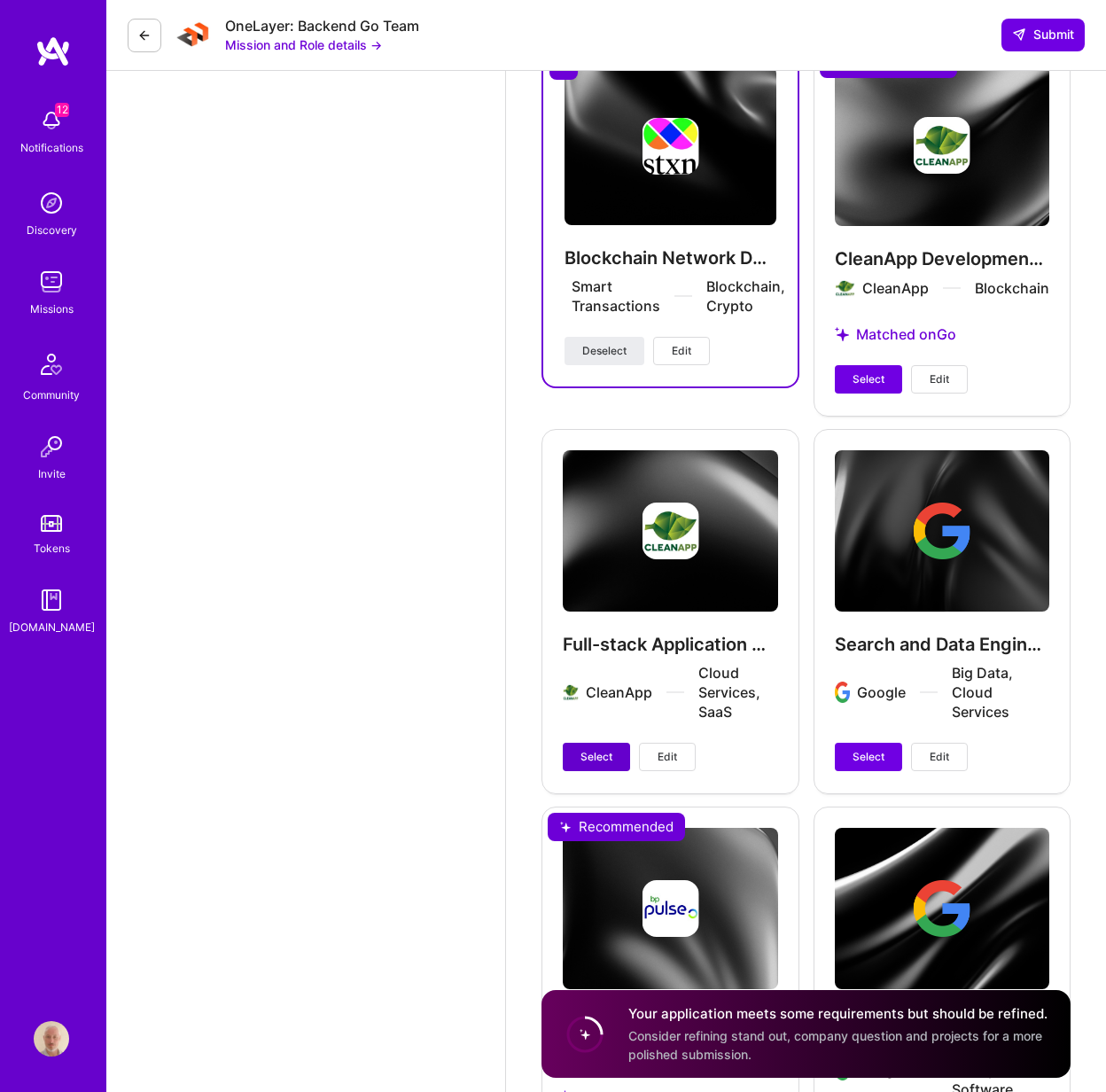
click at [592, 750] on span "Select" at bounding box center [596, 757] width 32 height 16
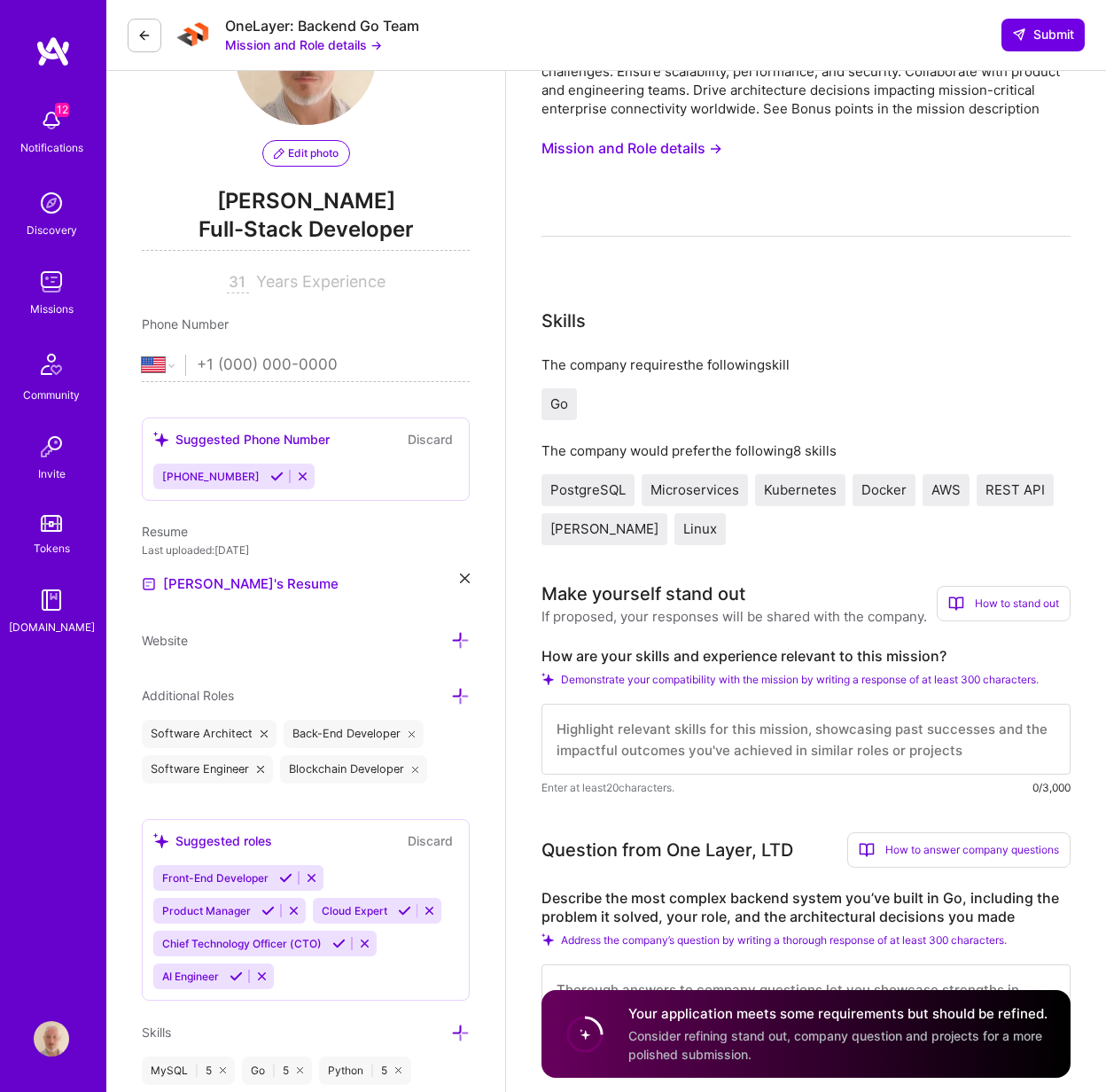
scroll to position [315, 0]
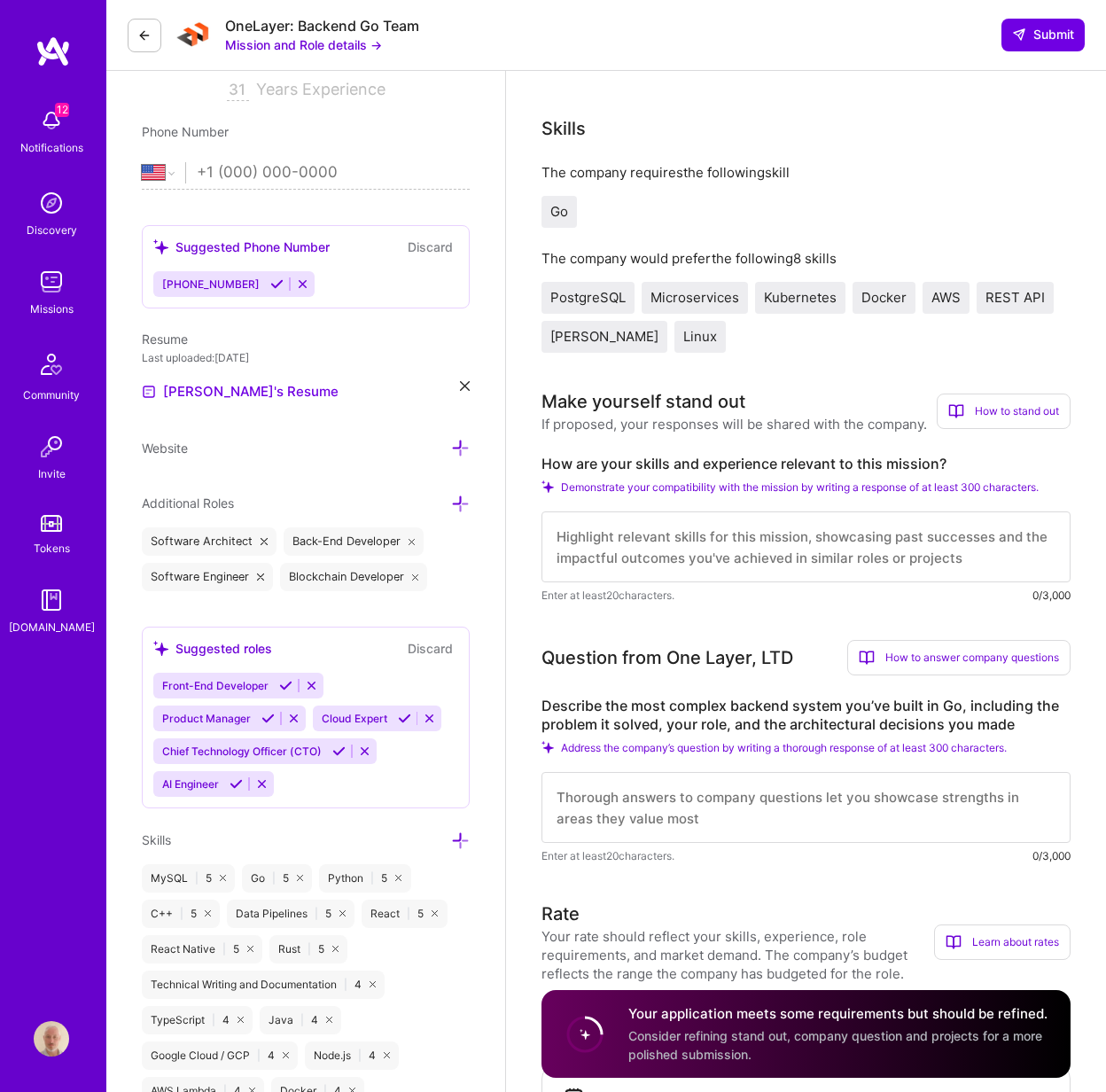
click at [805, 547] on textarea at bounding box center [806, 546] width 529 height 71
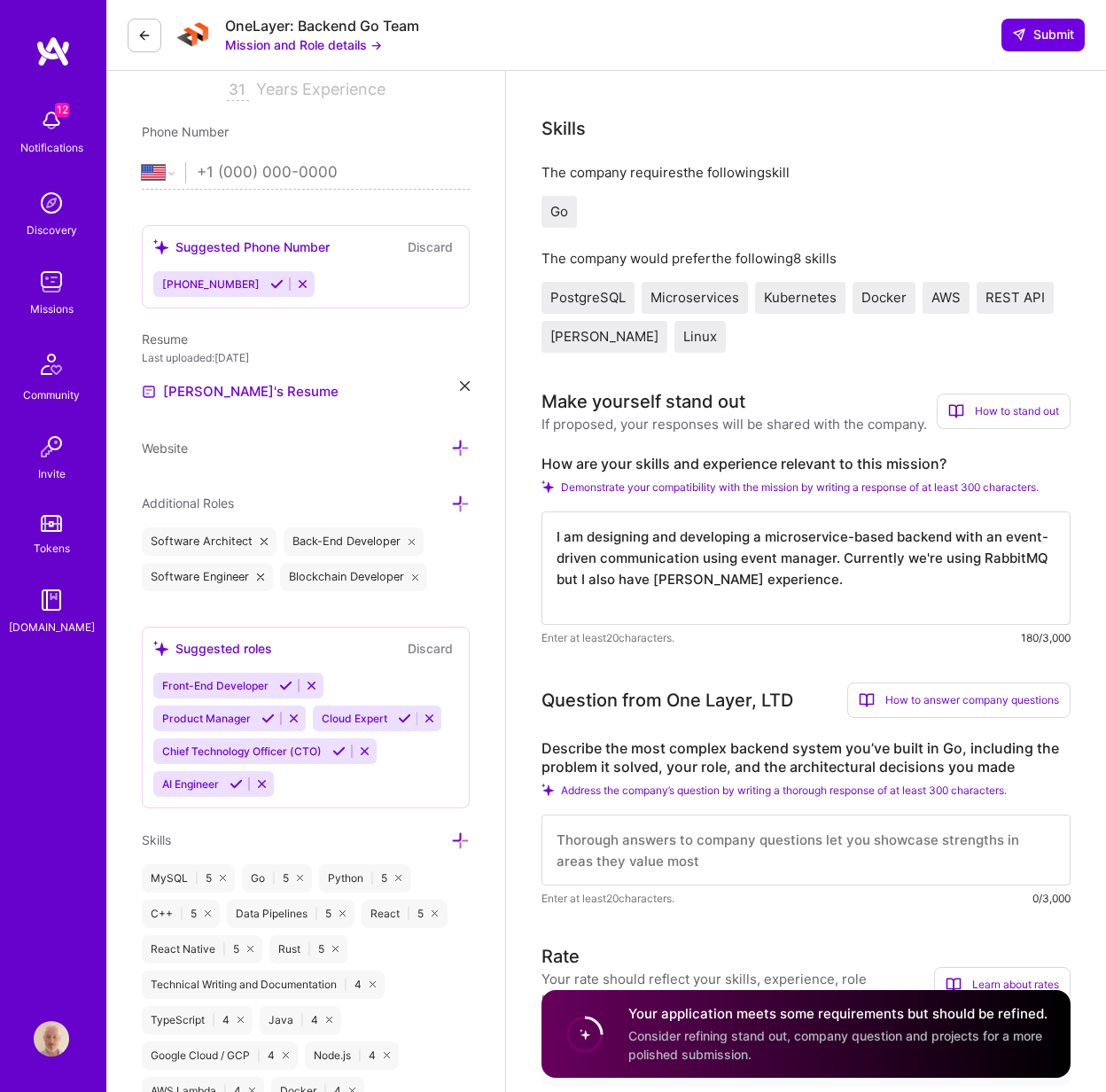
click at [691, 603] on textarea "I am designing and developing a microservice-based backend with an event-driven…" at bounding box center [806, 568] width 529 height 113
type textarea "I am designing and developing a microservice-based backend with an event-driven…"
click at [814, 843] on textarea at bounding box center [806, 850] width 529 height 71
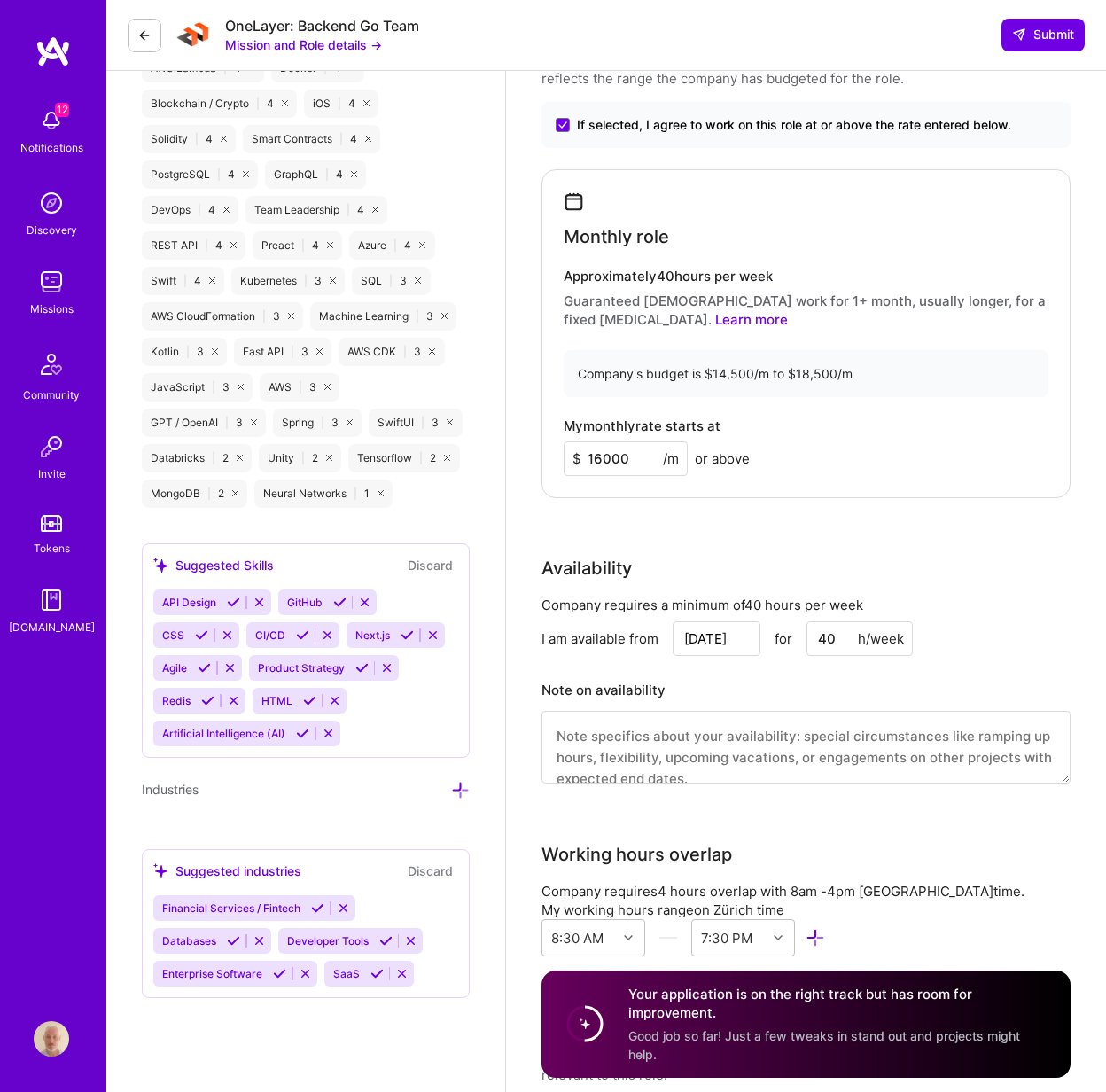
scroll to position [1703, 0]
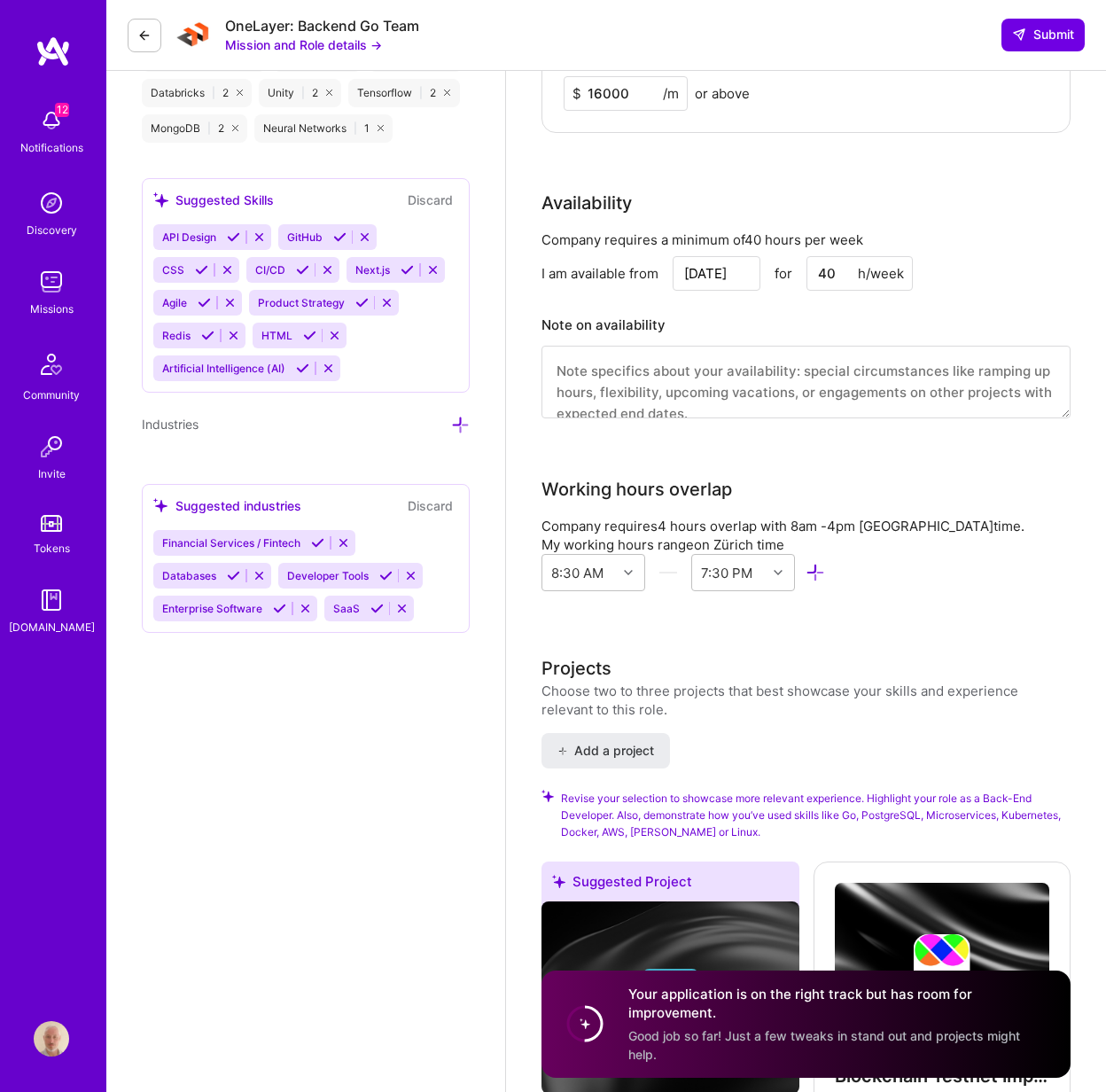
type textarea "The CleanApp backend consists of >10 Go microservices. Each microservice is res…"
click at [806, 388] on textarea at bounding box center [806, 382] width 529 height 73
type textarea "No any restriction on my availability, I'm available"
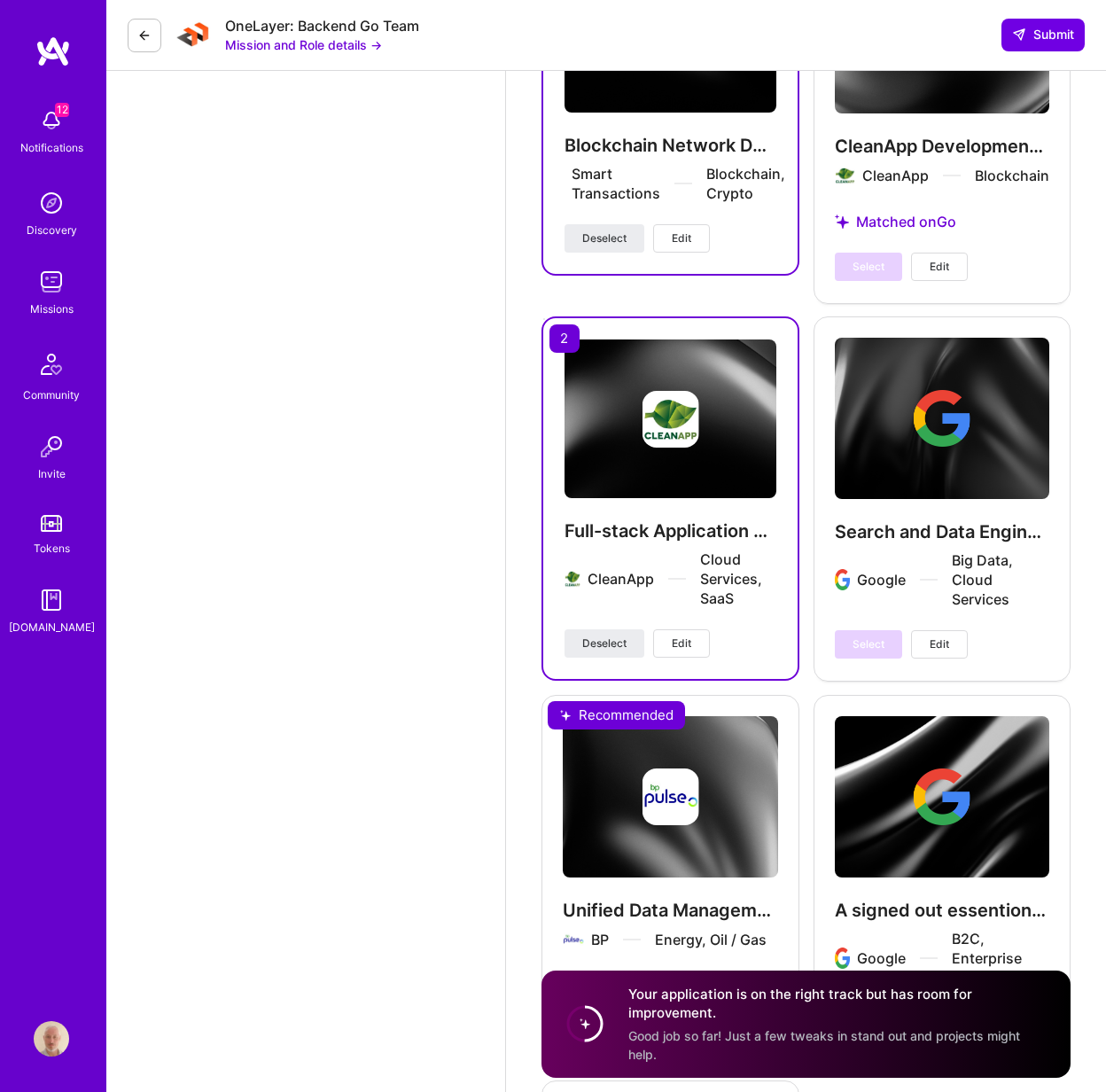
scroll to position [3008, 0]
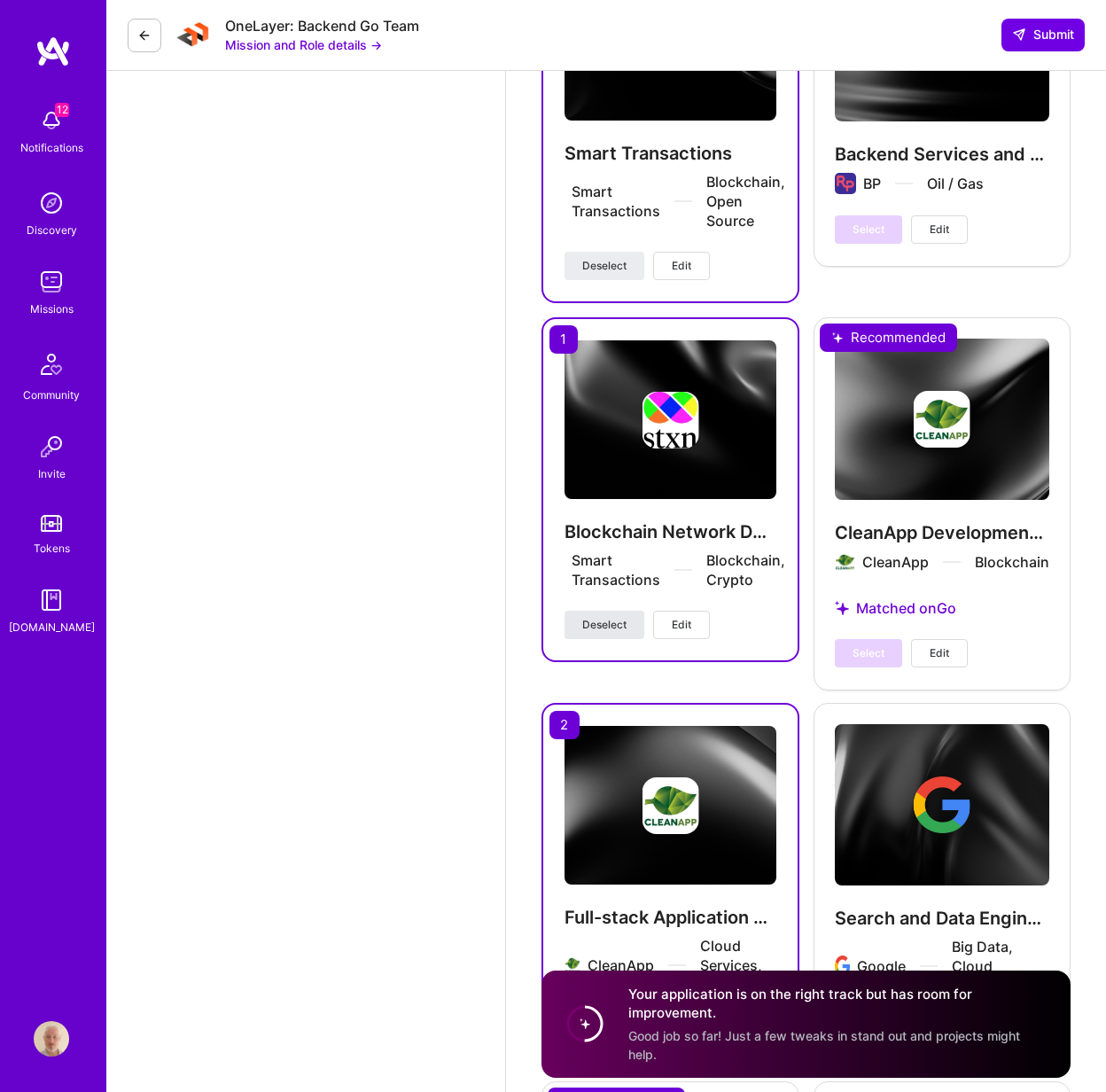
click at [619, 628] on span "Deselect" at bounding box center [605, 624] width 44 height 16
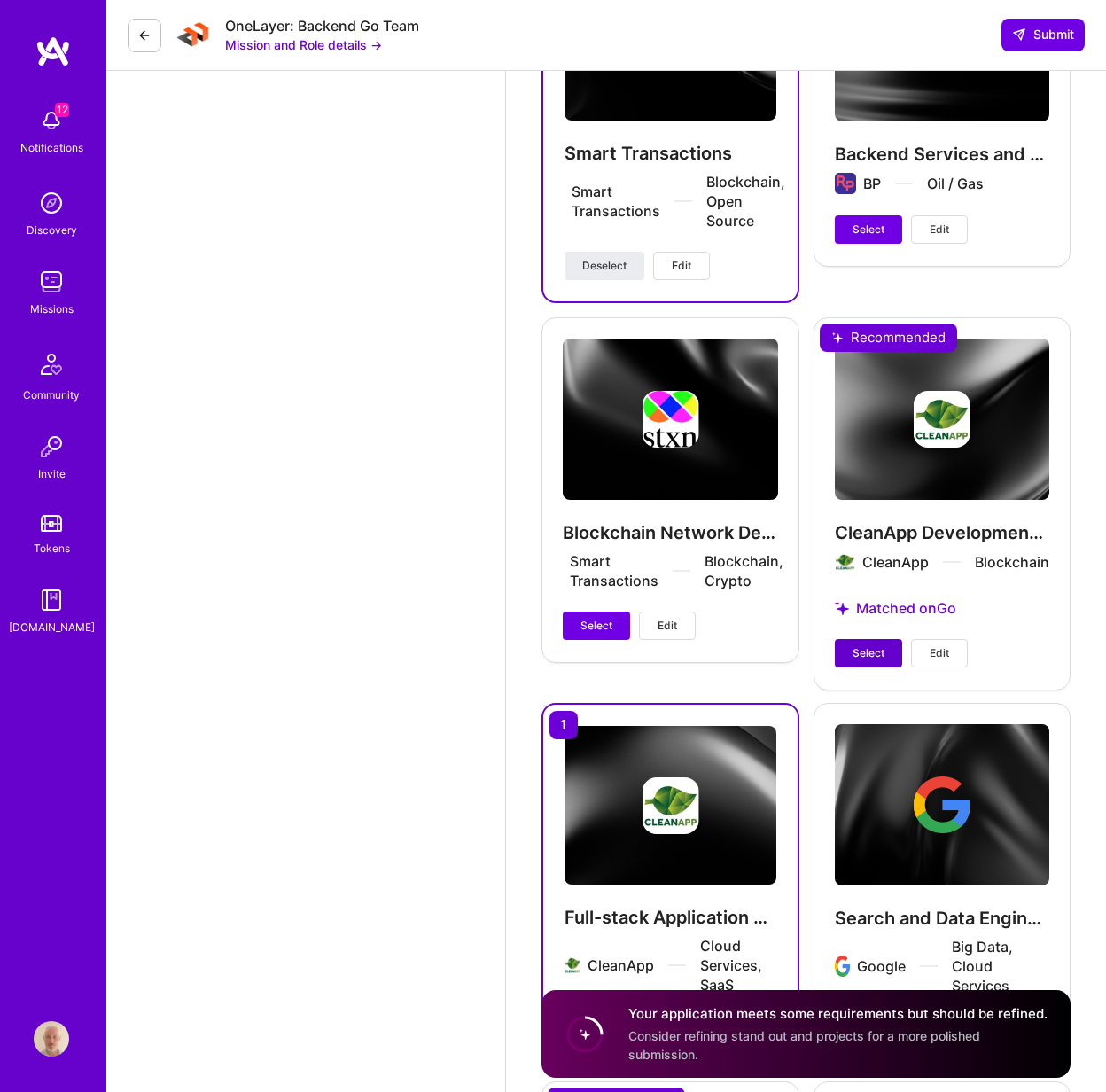
click at [870, 647] on span "Select" at bounding box center [868, 652] width 32 height 16
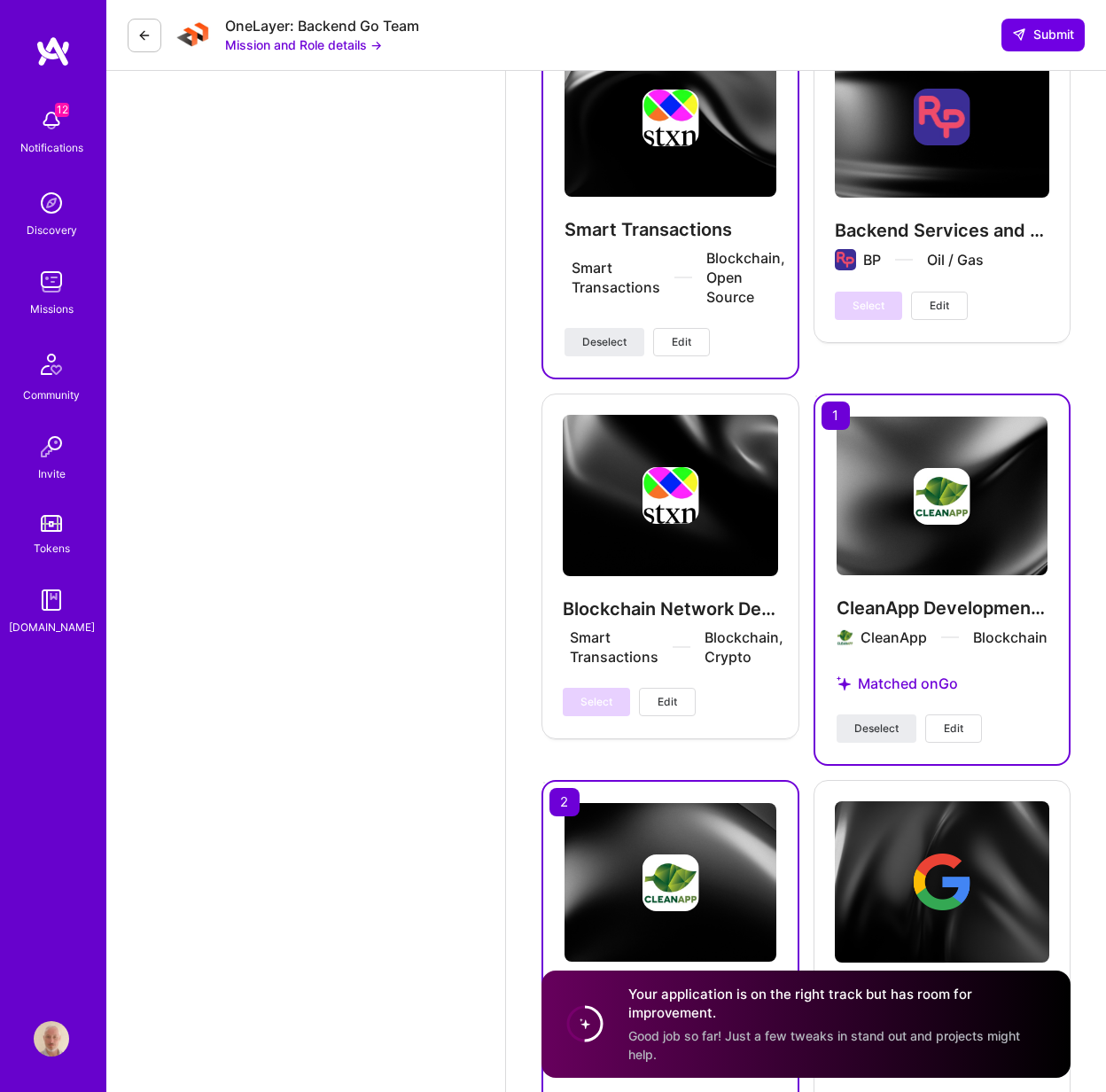
scroll to position [3176, 0]
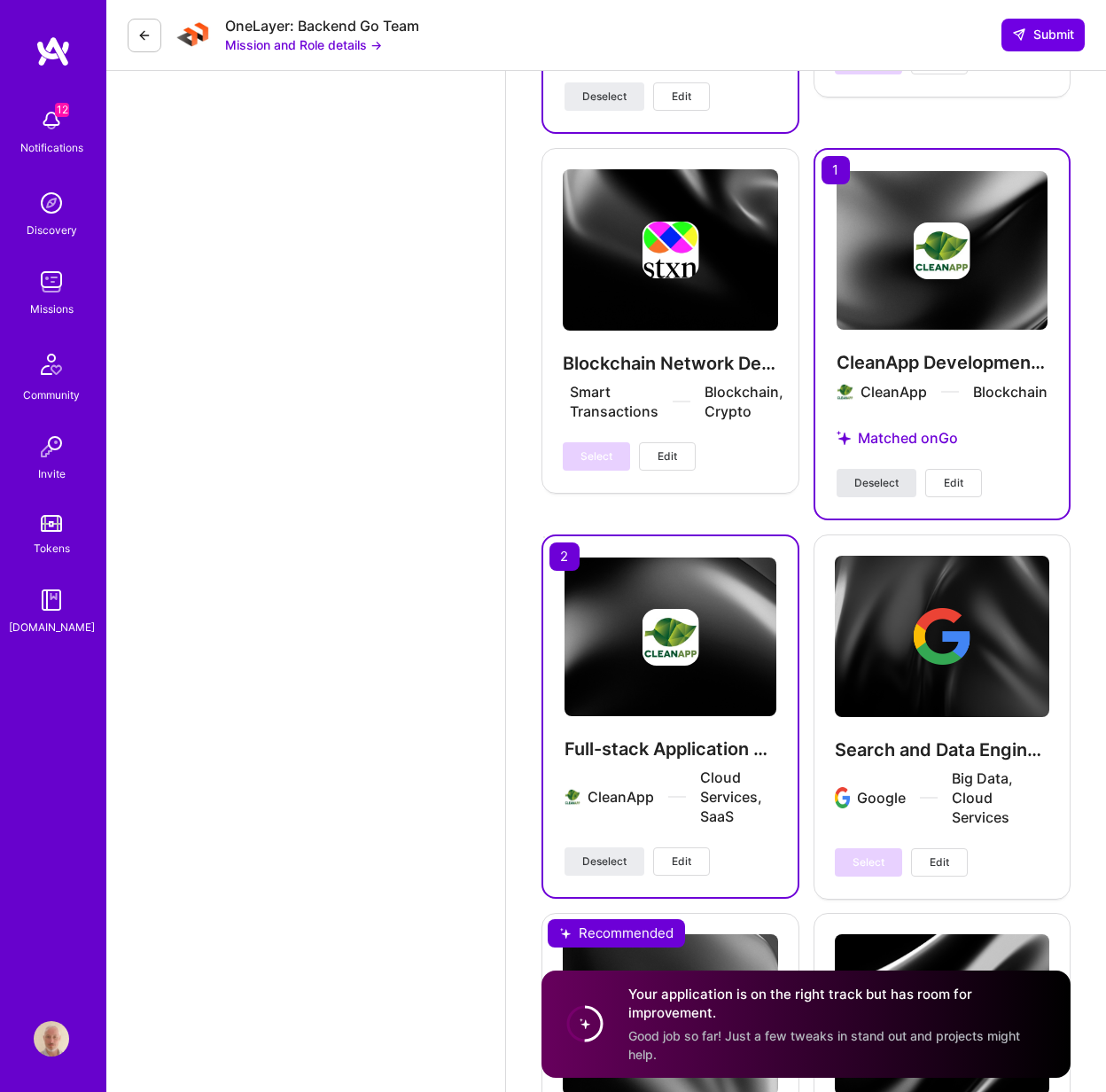
click at [894, 489] on span "Deselect" at bounding box center [877, 482] width 44 height 16
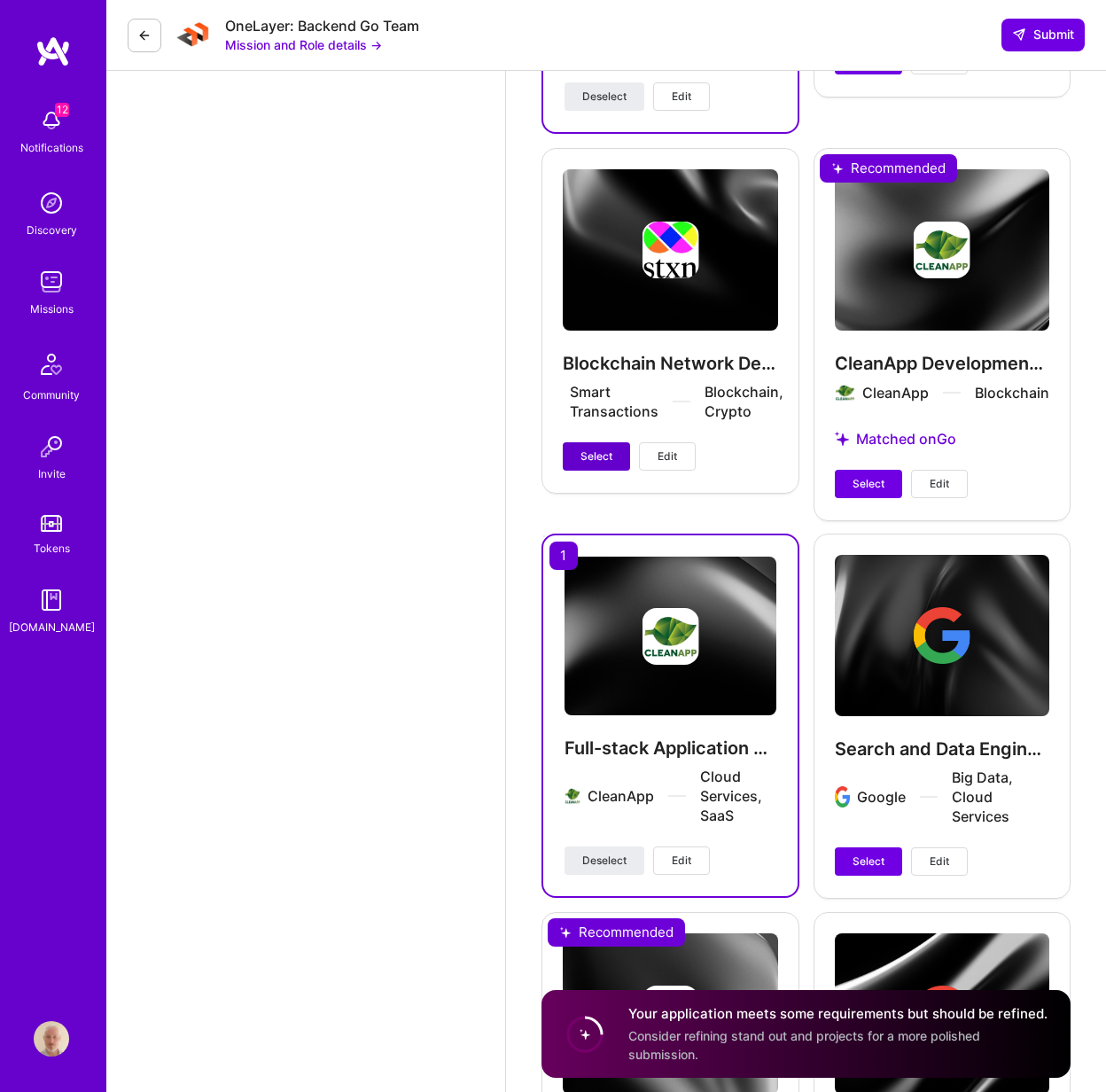
click at [582, 447] on button "Select" at bounding box center [596, 456] width 67 height 29
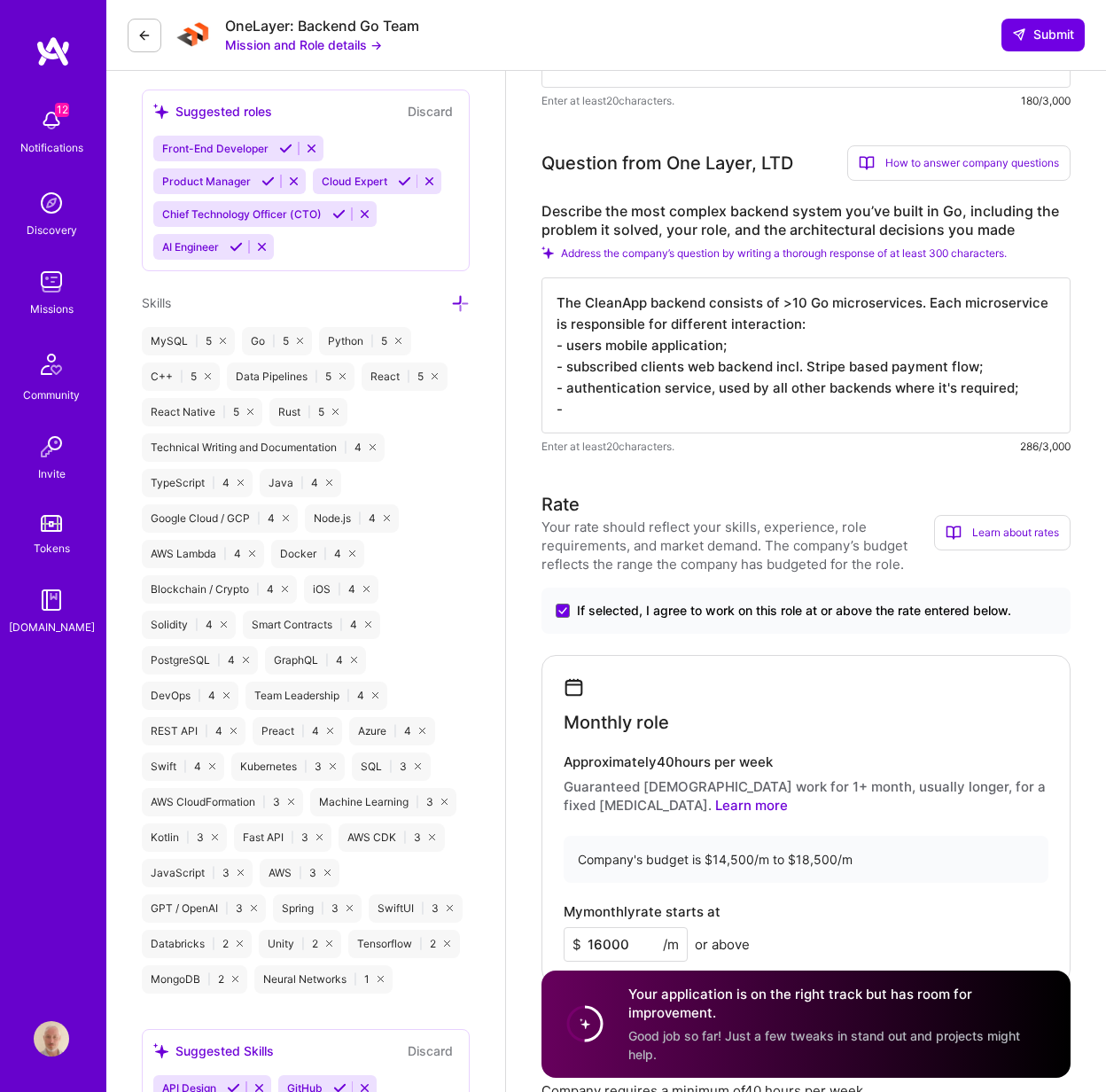
scroll to position [776, 0]
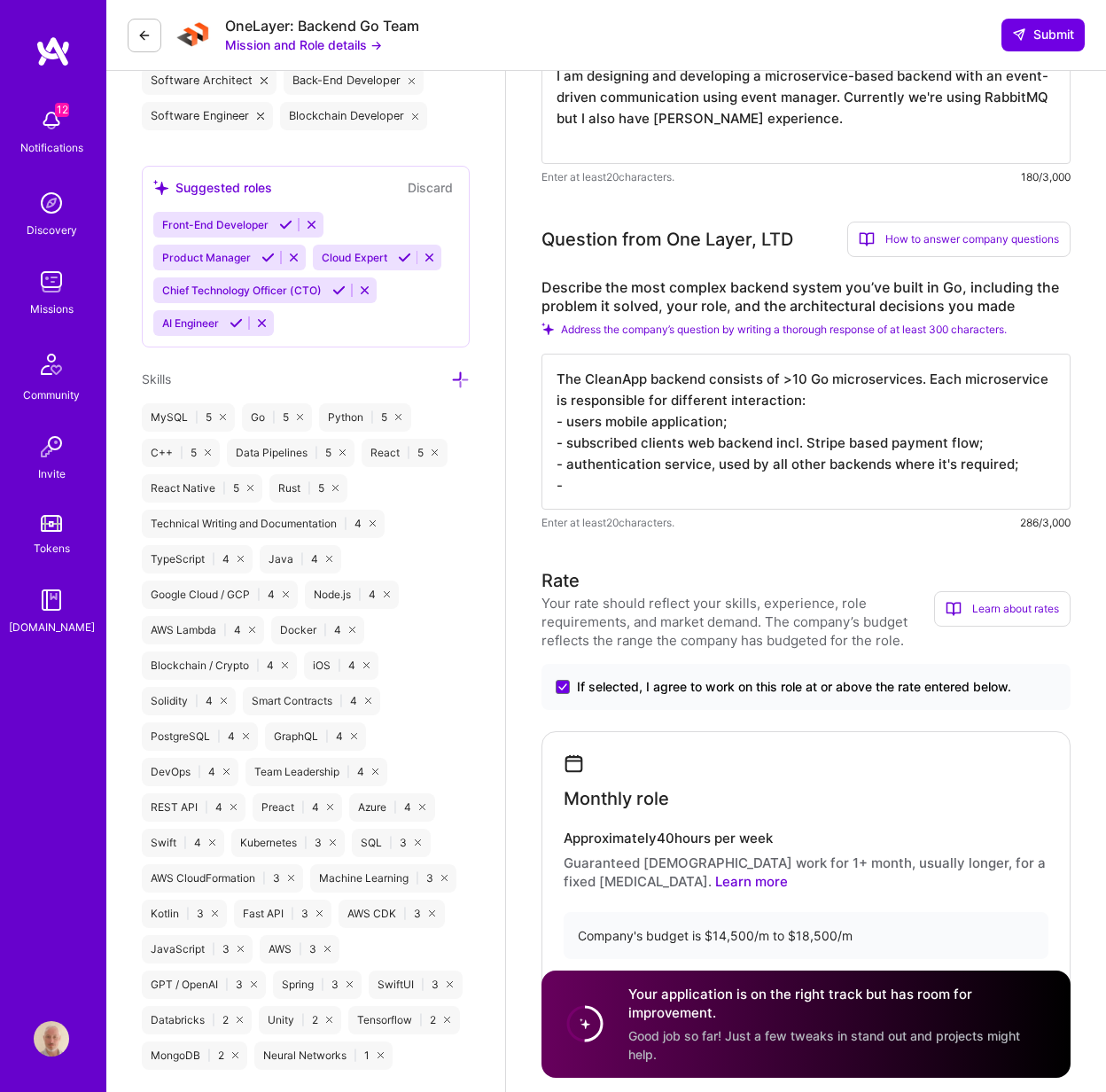
click at [770, 487] on textarea "The CleanApp backend consists of >10 Go microservices. Each microservice is res…" at bounding box center [806, 431] width 529 height 156
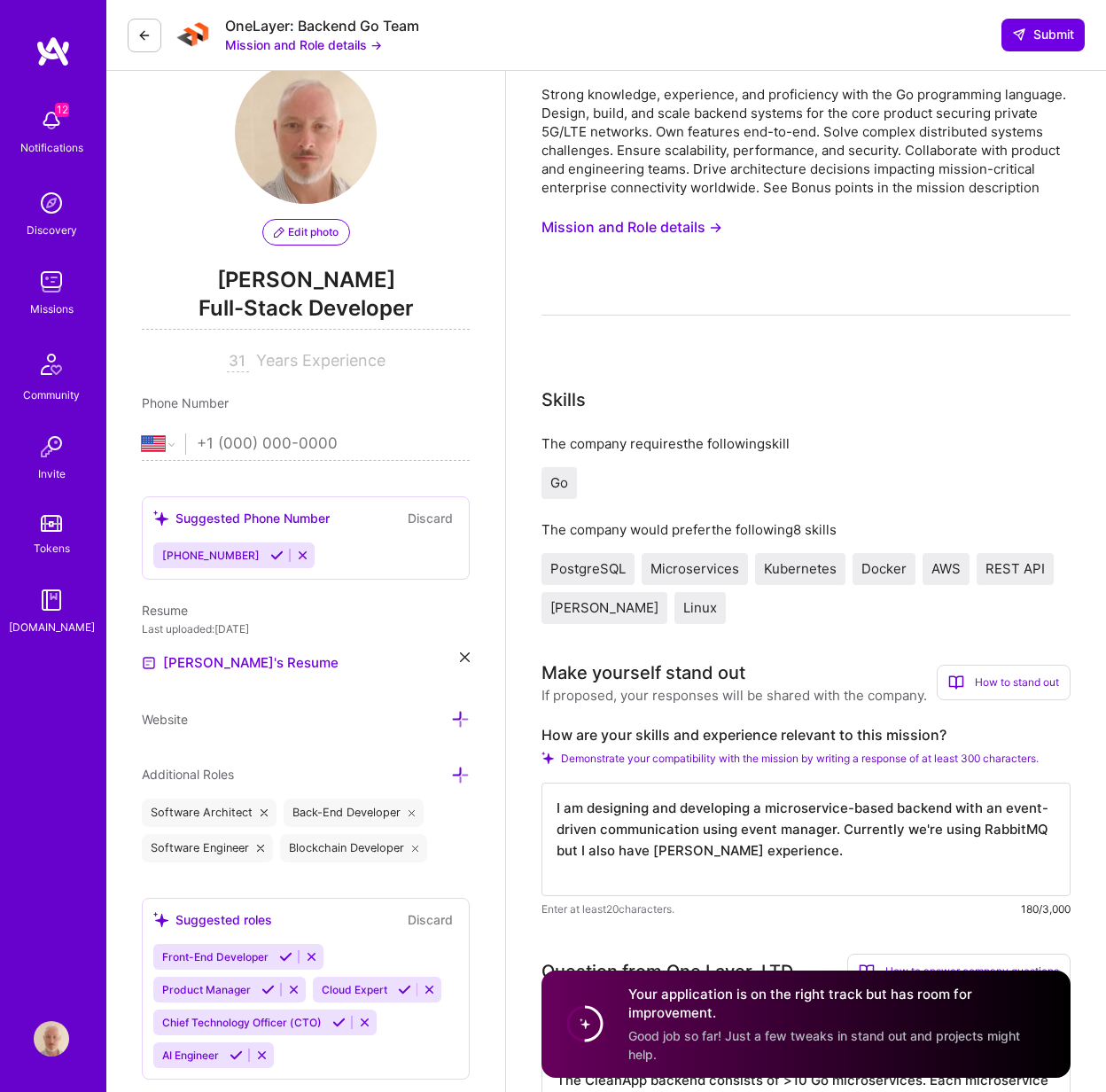
scroll to position [0, 0]
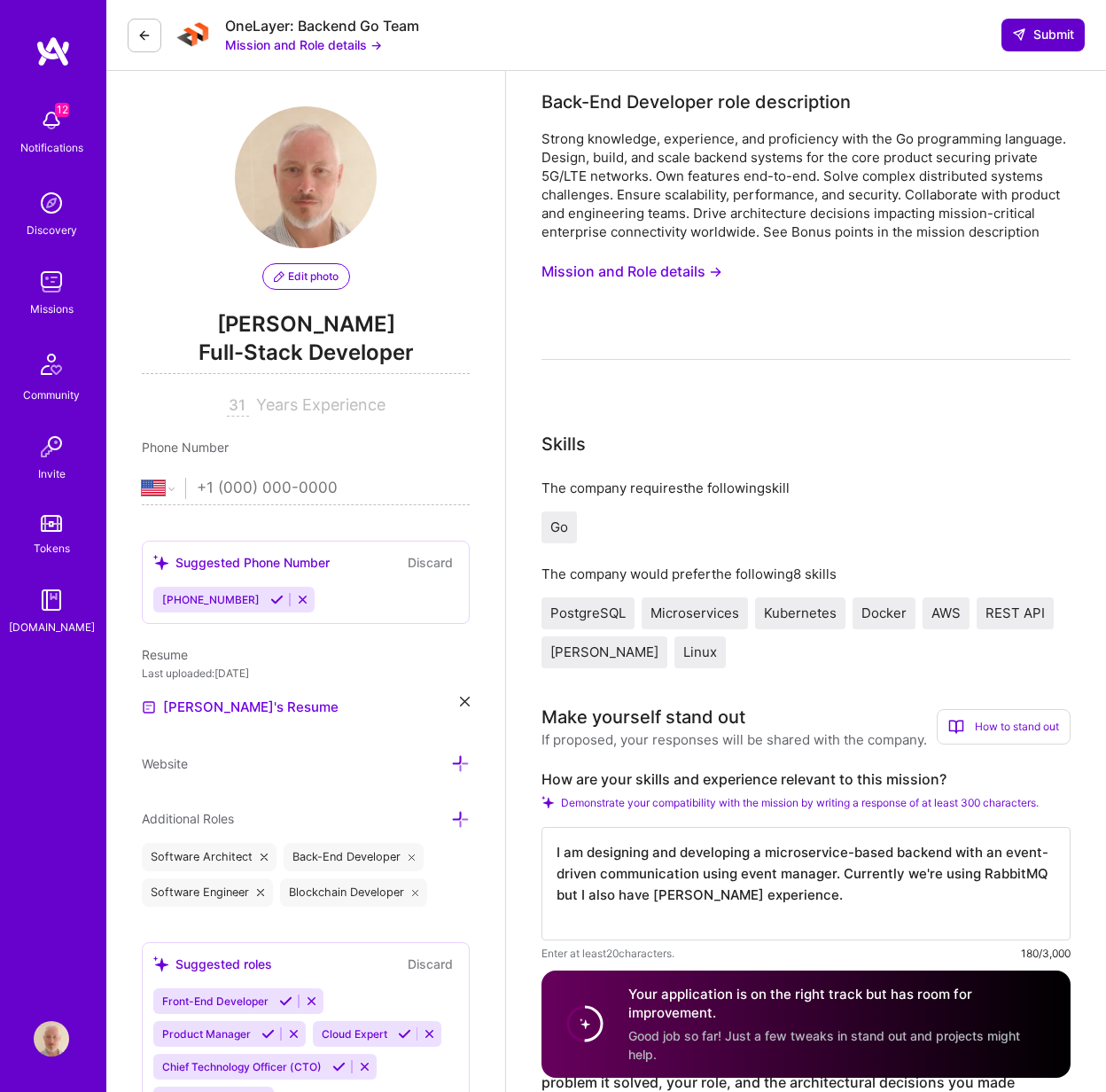
type textarea "The CleanApp backend consists of >10 Go microservices. Each microservice is res…"
click at [1018, 43] on span "Submit" at bounding box center [1042, 34] width 62 height 18
